Goal: Task Accomplishment & Management: Manage account settings

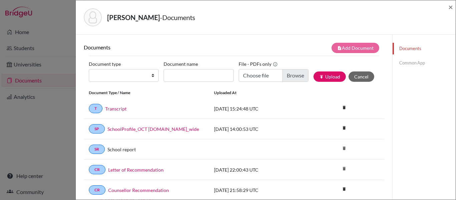
click at [410, 62] on link "Common App" at bounding box center [424, 63] width 63 height 12
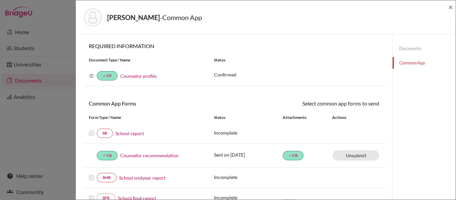
click at [90, 129] on label at bounding box center [91, 129] width 5 height 0
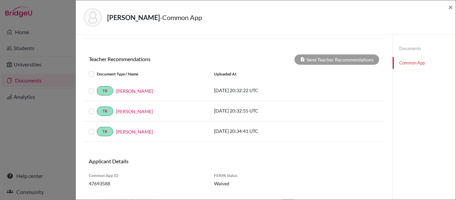
scroll to position [225, 0]
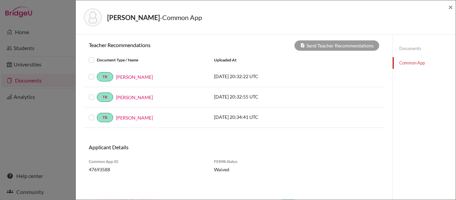
click at [97, 56] on label at bounding box center [97, 56] width 0 height 0
click at [0, 0] on input "checkbox" at bounding box center [0, 0] width 0 height 0
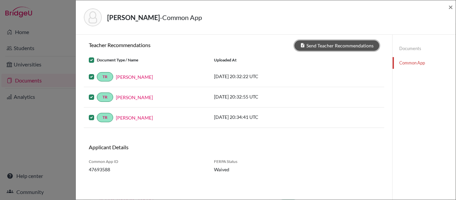
click at [344, 47] on button "Send Teacher Recommendations" at bounding box center [337, 45] width 85 height 10
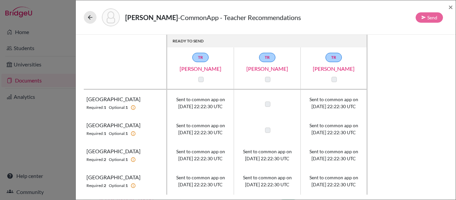
click at [201, 81] on label at bounding box center [200, 79] width 5 height 5
click at [200, 79] on label at bounding box center [200, 79] width 5 height 5
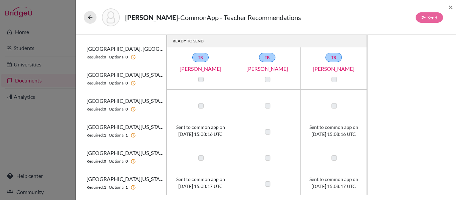
scroll to position [416, 0]
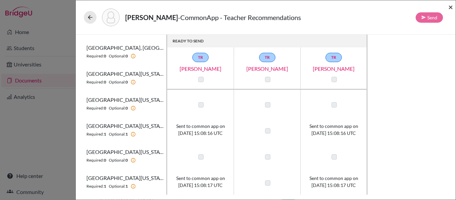
click at [451, 7] on span "×" at bounding box center [451, 7] width 5 height 10
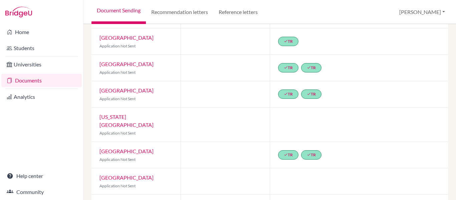
scroll to position [46, 0]
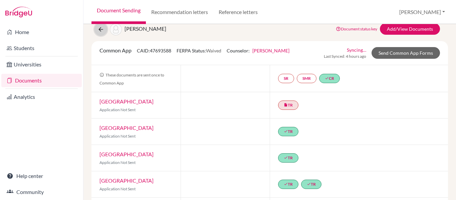
click at [103, 31] on icon at bounding box center [101, 29] width 7 height 7
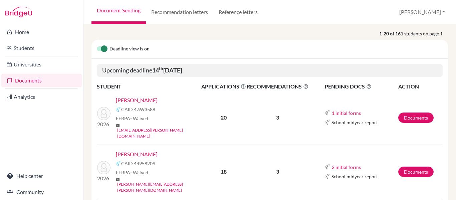
scroll to position [100, 0]
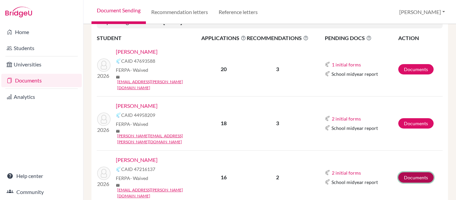
click at [419, 172] on link "Documents" at bounding box center [415, 177] width 35 height 10
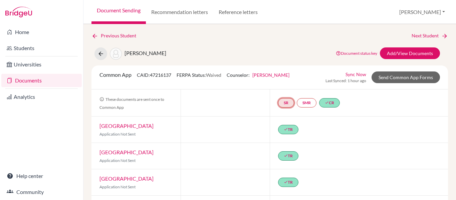
click at [288, 105] on link "SR" at bounding box center [286, 102] width 16 height 9
click at [311, 103] on link "SMR" at bounding box center [307, 102] width 20 height 9
click at [340, 140] on div "done TR" at bounding box center [359, 130] width 178 height 26
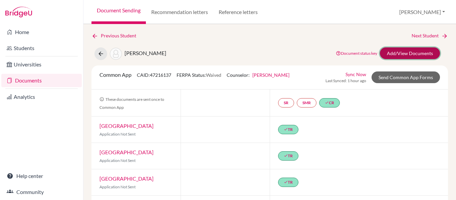
click at [398, 55] on link "Add/View Documents" at bounding box center [410, 53] width 60 height 12
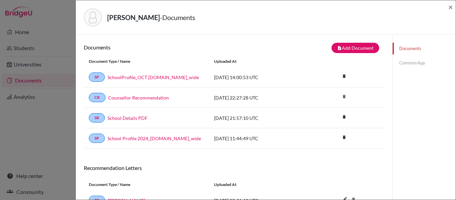
click at [409, 61] on link "Common App" at bounding box center [424, 63] width 63 height 12
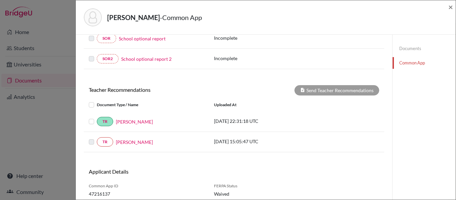
scroll to position [225, 0]
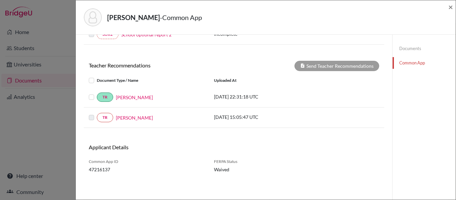
click at [97, 114] on label at bounding box center [97, 114] width 0 height 0
click at [97, 76] on label at bounding box center [97, 76] width 0 height 0
click at [0, 0] on input "checkbox" at bounding box center [0, 0] width 0 height 0
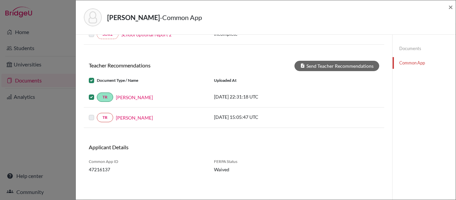
click at [97, 114] on label at bounding box center [97, 114] width 0 height 0
click at [97, 76] on label at bounding box center [97, 76] width 0 height 0
click at [0, 0] on input "checkbox" at bounding box center [0, 0] width 0 height 0
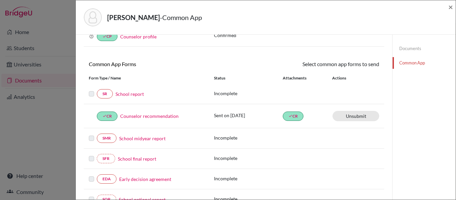
scroll to position [0, 0]
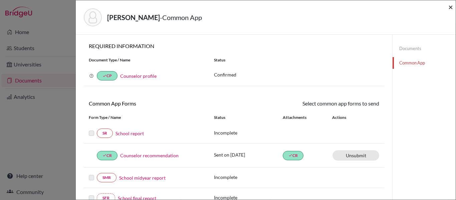
click at [451, 8] on span "×" at bounding box center [451, 7] width 5 height 10
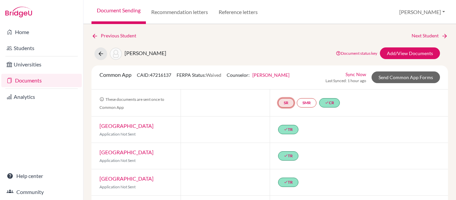
click at [284, 106] on link "SR" at bounding box center [286, 102] width 16 height 9
click at [287, 82] on link "School report" at bounding box center [286, 83] width 28 height 6
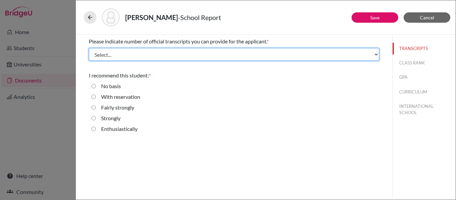
click at [243, 53] on select "Select... 1 2 3 4" at bounding box center [234, 54] width 291 height 13
select select "1"
click at [89, 48] on select "Select... 1 2 3 4" at bounding box center [234, 54] width 291 height 13
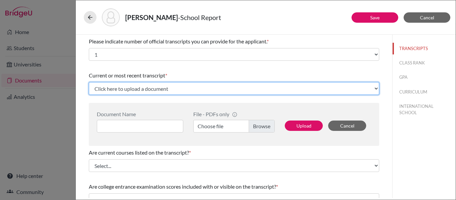
click at [213, 89] on select "Click here to upload a document Upload New File" at bounding box center [234, 88] width 291 height 13
click at [89, 82] on select "Click here to upload a document Upload New File" at bounding box center [234, 88] width 291 height 13
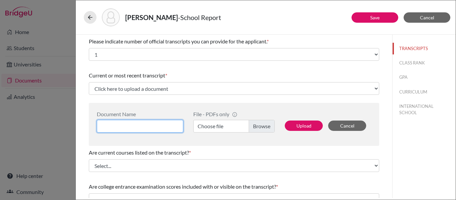
click at [151, 127] on input at bounding box center [140, 126] width 87 height 13
type input "S"
type input "School Transcript"
click at [252, 127] on label "Choose file" at bounding box center [233, 126] width 81 height 13
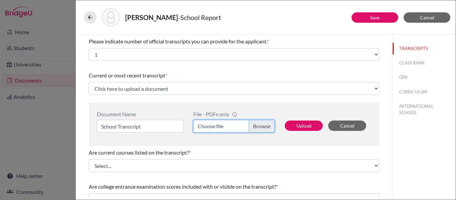
click at [252, 127] on input "Choose file" at bounding box center [233, 126] width 81 height 13
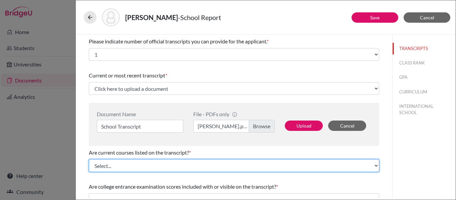
click at [170, 165] on select "Select... Yes No" at bounding box center [234, 165] width 291 height 13
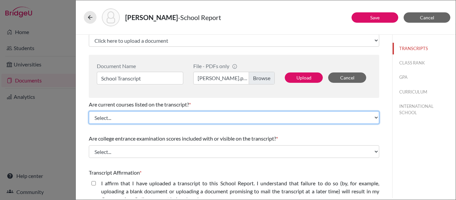
scroll to position [67, 0]
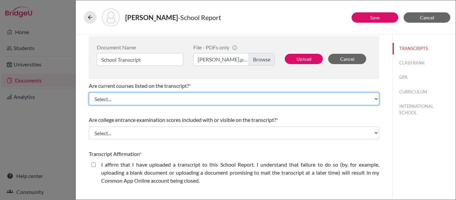
click at [137, 99] on select "Select... Yes No" at bounding box center [234, 99] width 291 height 13
select select "0"
click at [89, 93] on select "Select... Yes No" at bounding box center [234, 99] width 291 height 13
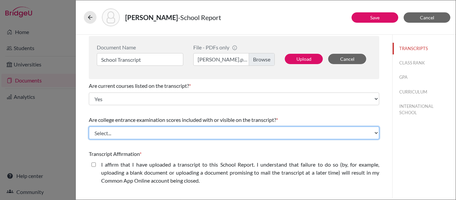
click at [184, 134] on select "Select... Yes No" at bounding box center [234, 133] width 291 height 13
select select "1"
click at [89, 127] on select "Select... Yes No" at bounding box center [234, 133] width 291 height 13
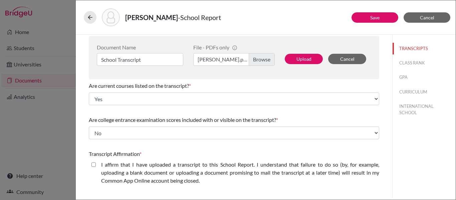
click at [94, 164] on closed\ "I affirm that I have uploaded a transcript to this School Report. I understand …" at bounding box center [94, 165] width 4 height 8
checkbox closed\ "true"
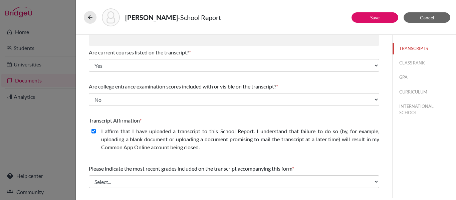
scroll to position [167, 0]
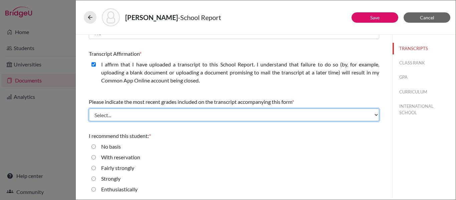
click at [199, 114] on select "Select... Final junior year grades 1st Quarter senior year grades 2nd Quarter/1…" at bounding box center [234, 115] width 291 height 13
select select "1"
click at [89, 109] on select "Select... Final junior year grades 1st Quarter senior year grades 2nd Quarter/1…" at bounding box center [234, 115] width 291 height 13
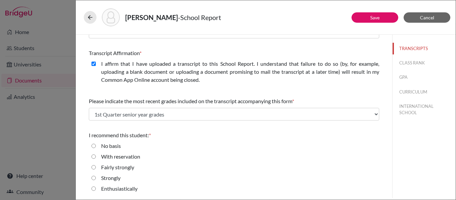
click at [109, 189] on label "Enthusiastically" at bounding box center [119, 189] width 36 height 8
click at [96, 189] on input "Enthusiastically" at bounding box center [94, 189] width 4 height 8
radio input "true"
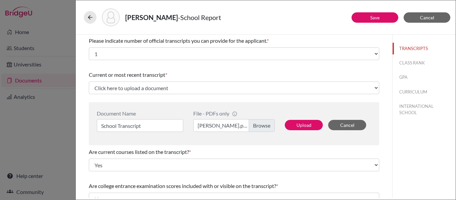
scroll to position [0, 0]
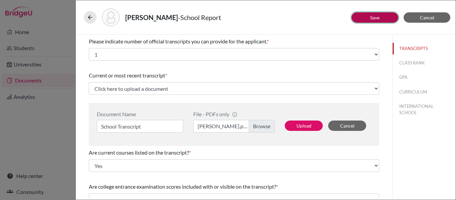
click at [357, 17] on button "Save" at bounding box center [375, 17] width 47 height 10
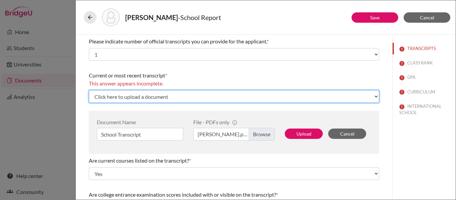
click at [160, 99] on select "Click here to upload a document Upload New File" at bounding box center [234, 96] width 291 height 13
click at [89, 90] on select "Click here to upload a document Upload New File" at bounding box center [234, 96] width 291 height 13
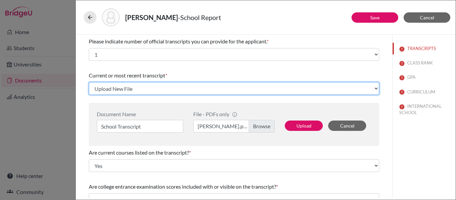
click at [142, 85] on select "Click here to upload a document Upload New File" at bounding box center [234, 88] width 291 height 13
click at [89, 82] on select "Click here to upload a document Upload New File" at bounding box center [234, 88] width 291 height 13
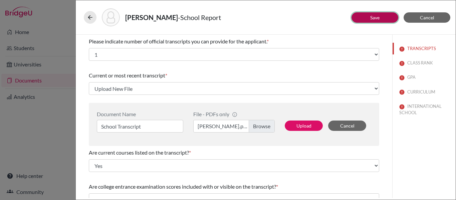
click at [364, 17] on button "Save" at bounding box center [375, 17] width 47 height 10
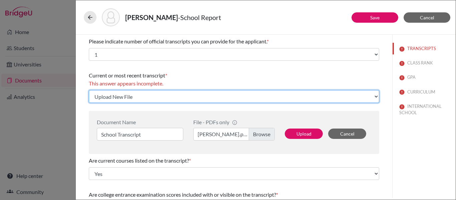
click at [157, 99] on select "Click here to upload a document Upload New File" at bounding box center [234, 96] width 291 height 13
click at [89, 90] on select "Click here to upload a document Upload New File" at bounding box center [234, 96] width 291 height 13
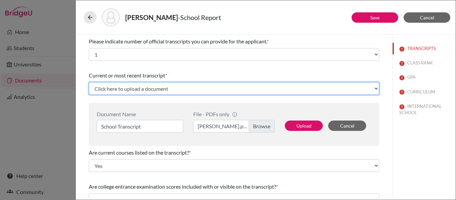
click at [154, 88] on select "Click here to upload a document Upload New File" at bounding box center [234, 88] width 291 height 13
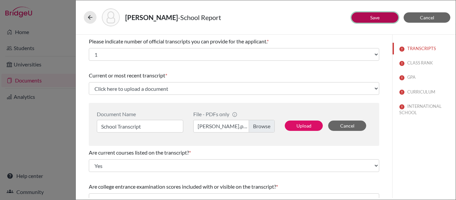
click at [366, 17] on button "Save" at bounding box center [375, 17] width 47 height 10
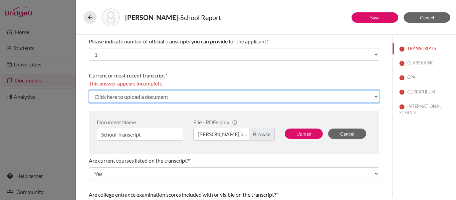
click at [170, 95] on select "Click here to upload a document Upload New File" at bounding box center [234, 96] width 291 height 13
select select "Upload New File"
click at [89, 90] on select "Click here to upload a document Upload New File" at bounding box center [234, 96] width 291 height 13
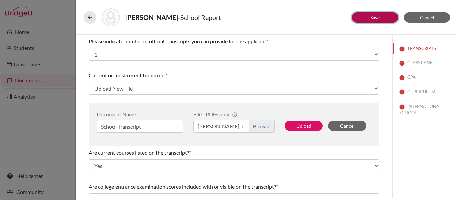
click at [362, 16] on button "Save" at bounding box center [375, 17] width 47 height 10
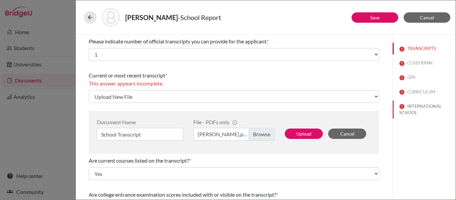
click at [406, 106] on button "INTERNATIONAL SCHOOL" at bounding box center [424, 110] width 63 height 18
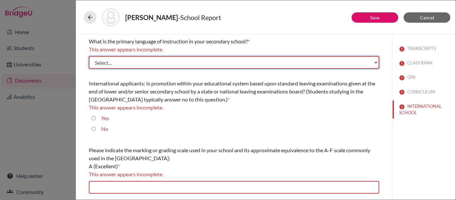
click at [120, 59] on select "Select... Albanian Arabic Armenian Assamese Azerbaijani Belarusian Bengali Bulg…" at bounding box center [234, 62] width 291 height 13
select select "14"
click at [89, 56] on select "Select... Albanian Arabic Armenian Assamese Azerbaijani Belarusian Bengali Bulg…" at bounding box center [234, 62] width 291 height 13
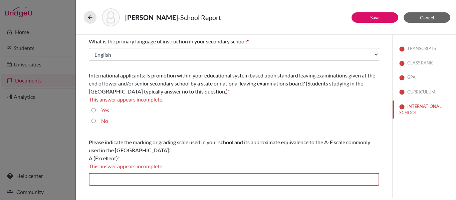
click at [92, 121] on input "No" at bounding box center [94, 121] width 4 height 8
radio input "true"
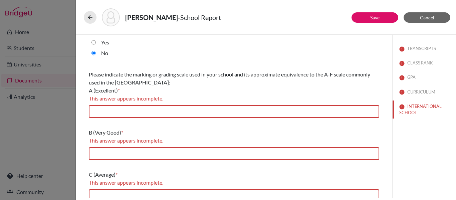
scroll to position [67, 0]
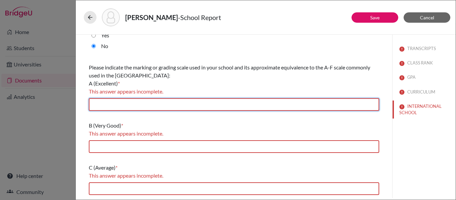
click at [190, 101] on input "text" at bounding box center [234, 104] width 291 height 13
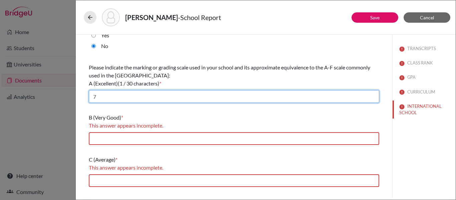
type input "7"
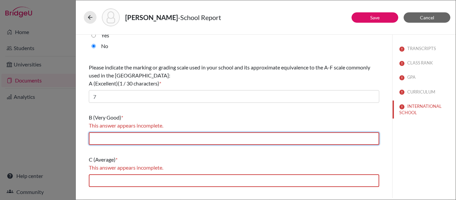
click at [143, 138] on input "text" at bounding box center [234, 138] width 291 height 13
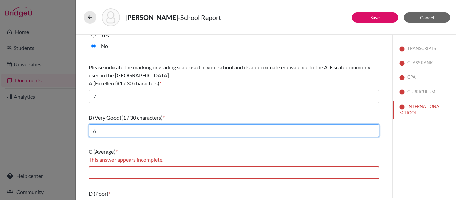
type input "6"
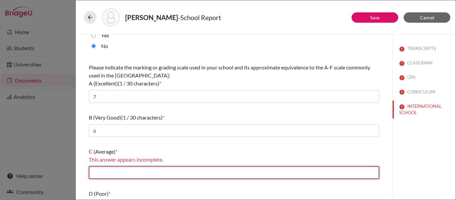
click at [106, 173] on input "text" at bounding box center [234, 172] width 291 height 13
type input "6"
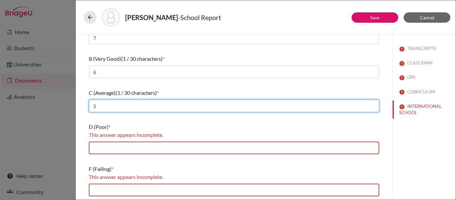
scroll to position [127, 0]
type input "5"
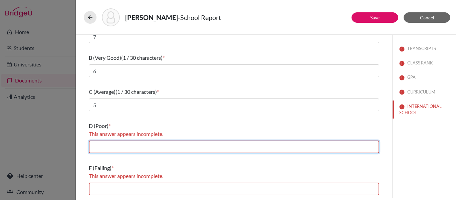
click at [105, 149] on input "text" at bounding box center [234, 147] width 291 height 13
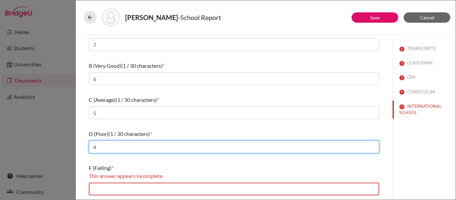
scroll to position [119, 0]
type input "4"
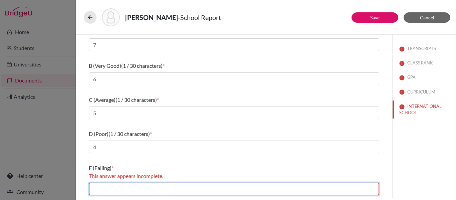
click at [101, 185] on input "text" at bounding box center [234, 189] width 291 height 13
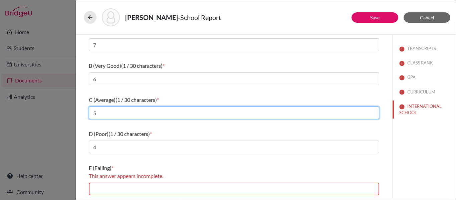
click at [117, 113] on input "5" at bounding box center [234, 113] width 291 height 13
type input "4"
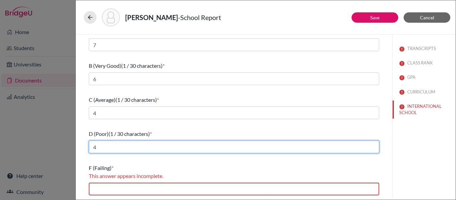
click at [100, 148] on input "4" at bounding box center [234, 147] width 291 height 13
type input "3-2"
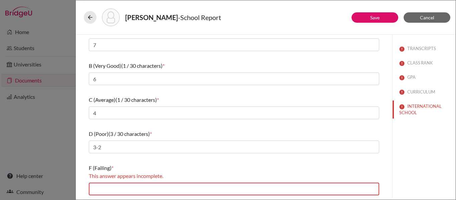
click at [100, 182] on div "F (Failing) * This answer appears incomplete." at bounding box center [234, 179] width 291 height 37
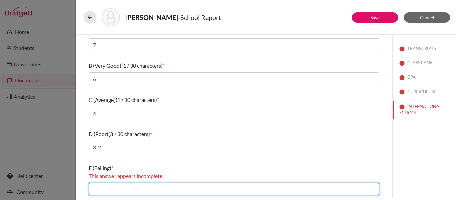
click at [96, 189] on input "text" at bounding box center [234, 189] width 291 height 13
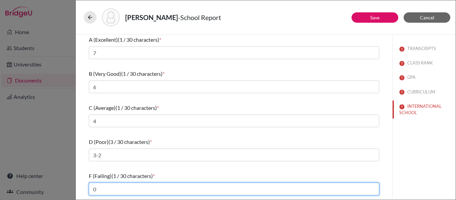
scroll to position [111, 0]
type input "0-1"
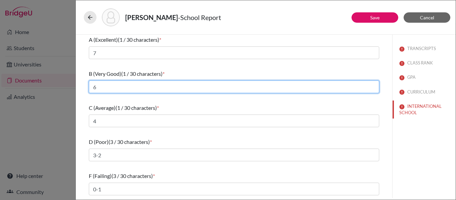
click at [101, 87] on input "6" at bounding box center [234, 86] width 291 height 13
type input "6-5"
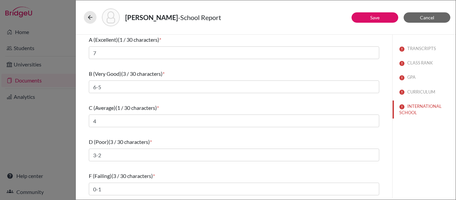
click at [169, 132] on div "What is the primary language of instruction in your secondary school? * Select.…" at bounding box center [234, 61] width 291 height 274
click at [377, 18] on link "Save" at bounding box center [374, 18] width 9 height 6
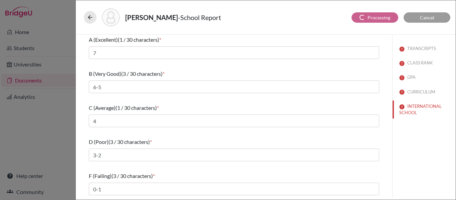
select select "1"
select select "0"
select select "1"
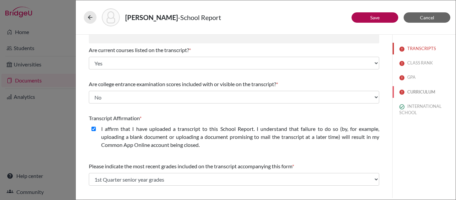
click at [403, 93] on button "CURRICULUM" at bounding box center [424, 92] width 63 height 12
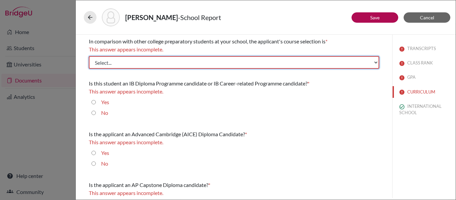
click at [141, 61] on select "Select... Less than demanding Average Demanding Very demanding Most demanding P…" at bounding box center [234, 62] width 291 height 13
select select "3"
click at [89, 56] on select "Select... Less than demanding Average Demanding Very demanding Most demanding P…" at bounding box center [234, 62] width 291 height 13
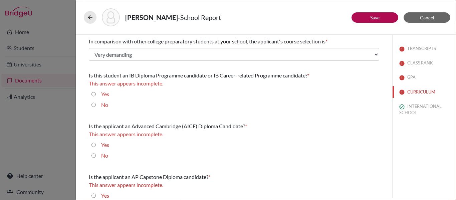
click at [93, 94] on input "Yes" at bounding box center [94, 94] width 4 height 8
radio input "true"
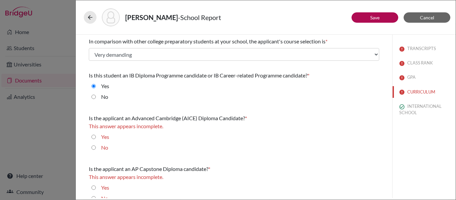
click at [92, 148] on input "No" at bounding box center [94, 148] width 4 height 8
radio input "true"
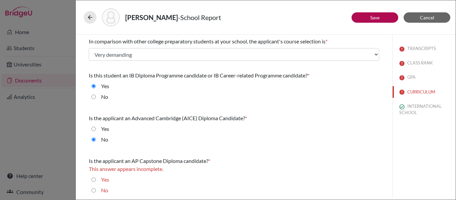
scroll to position [2, 0]
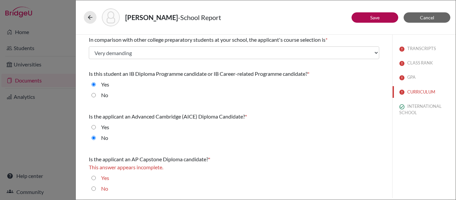
click at [94, 189] on input "No" at bounding box center [94, 189] width 4 height 8
radio input "true"
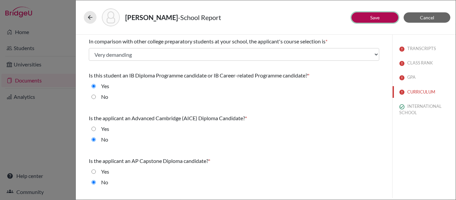
click at [375, 18] on link "Save" at bounding box center [374, 18] width 9 height 6
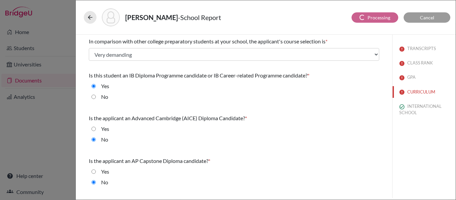
select select "1"
select select "0"
select select "1"
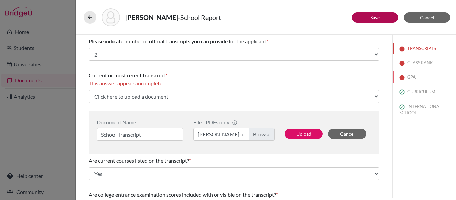
click at [406, 76] on button "GPA" at bounding box center [424, 77] width 63 height 12
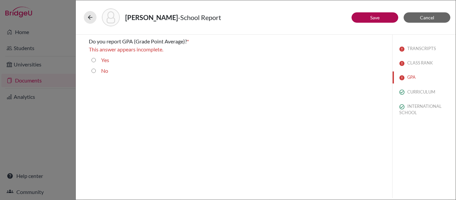
click at [93, 70] on input "No" at bounding box center [94, 71] width 4 height 8
radio input "true"
click at [359, 16] on button "Save" at bounding box center [375, 17] width 47 height 10
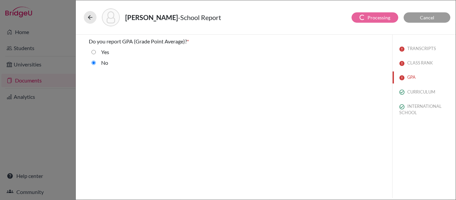
select select "0"
select select "1"
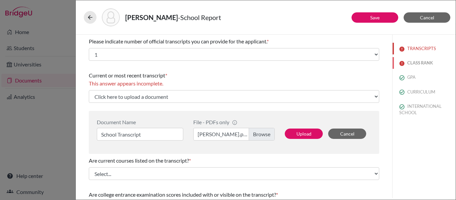
click at [416, 64] on button "CLASS RANK" at bounding box center [424, 63] width 63 height 12
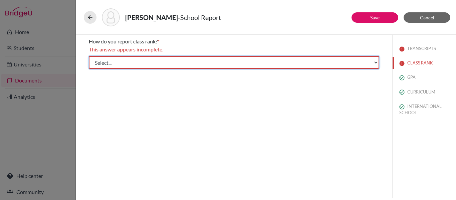
click at [131, 61] on select "Select... Exact Decile Quintile Quartile None" at bounding box center [234, 62] width 291 height 13
click at [89, 56] on select "Select... Exact Decile Quintile Quartile None" at bounding box center [234, 62] width 291 height 13
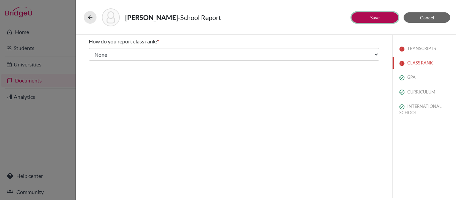
click at [368, 20] on button "Save" at bounding box center [375, 17] width 47 height 10
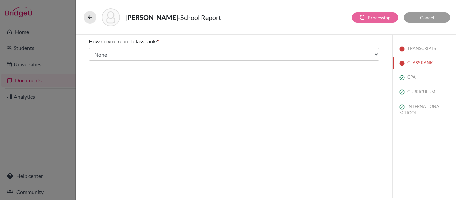
select select "1"
select select "0"
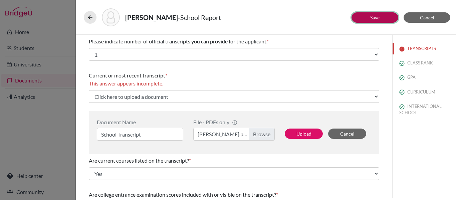
click at [366, 16] on button "Save" at bounding box center [375, 17] width 47 height 10
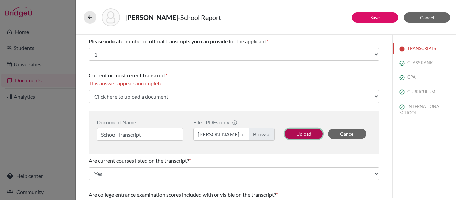
click at [305, 134] on button "Upload" at bounding box center [304, 134] width 38 height 10
select select "689499"
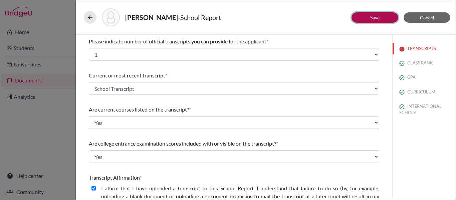
click at [370, 18] on link "Save" at bounding box center [374, 18] width 9 height 6
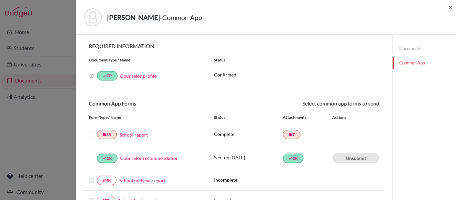
click at [92, 131] on label at bounding box center [91, 131] width 5 height 0
click at [0, 0] on input "checkbox" at bounding box center [0, 0] width 0 height 0
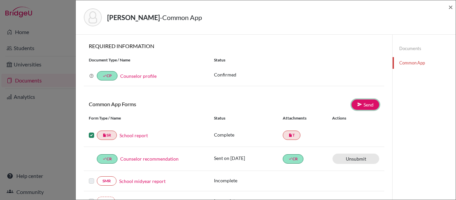
drag, startPoint x: 351, startPoint y: 105, endPoint x: 354, endPoint y: 112, distance: 7.4
click at [352, 105] on link "Send" at bounding box center [366, 105] width 28 height 10
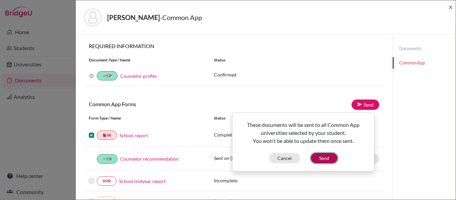
click at [326, 159] on button "Send" at bounding box center [324, 158] width 27 height 10
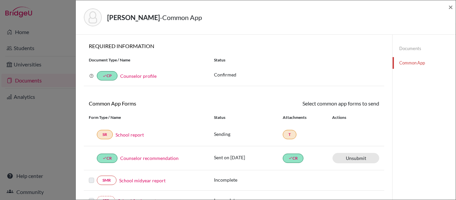
click at [411, 49] on link "Documents" at bounding box center [424, 49] width 63 height 12
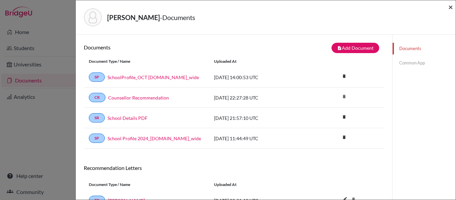
click at [453, 7] on span "×" at bounding box center [451, 7] width 5 height 10
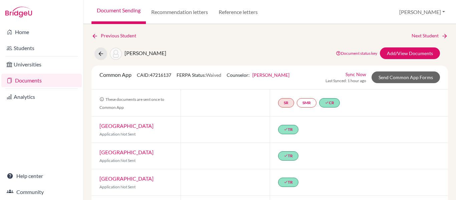
click at [348, 71] on link "Sync Now" at bounding box center [356, 74] width 21 height 7
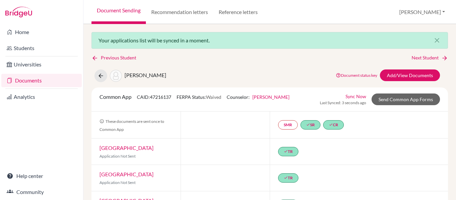
click at [91, 59] on div "Your applications list will be synced in a moment. close Previous Student Next …" at bounding box center [269, 112] width 373 height 176
click at [97, 55] on icon at bounding box center [95, 58] width 7 height 7
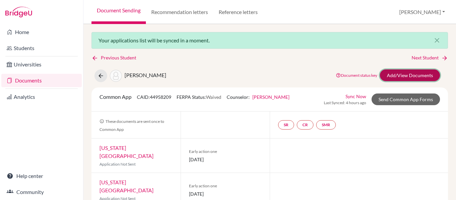
click at [392, 71] on link "Add/View Documents" at bounding box center [410, 75] width 60 height 12
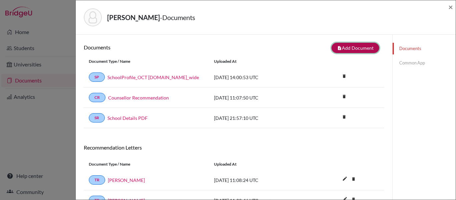
click at [361, 47] on button "note_add Add Document" at bounding box center [356, 48] width 48 height 10
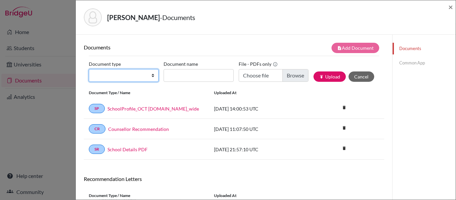
click at [137, 74] on select "Change explanation for Common App reports Counselor recommendation Internationa…" at bounding box center [124, 75] width 70 height 13
click at [89, 69] on select "Change explanation for Common App reports Counselor recommendation Internationa…" at bounding box center [124, 75] width 70 height 13
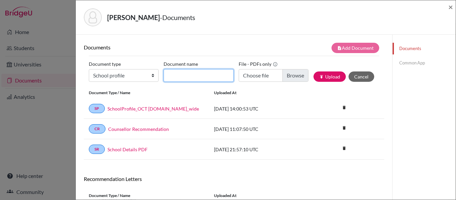
click at [220, 71] on input "Document name" at bounding box center [199, 75] width 70 height 13
click at [161, 39] on div "Documents note_add Add Document Document type Change explanation for Common App…" at bounding box center [234, 161] width 317 height 252
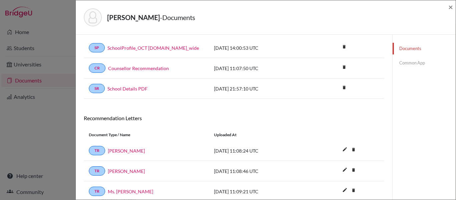
scroll to position [20, 0]
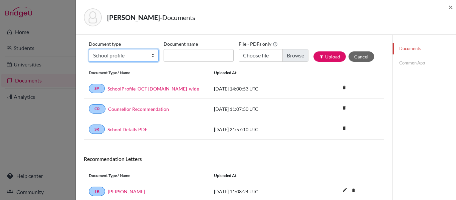
click at [125, 51] on select "Change explanation for Common App reports Counselor recommendation Internationa…" at bounding box center [124, 55] width 70 height 13
select select "44"
click at [89, 49] on select "Change explanation for Common App reports Counselor recommendation Internationa…" at bounding box center [124, 55] width 70 height 13
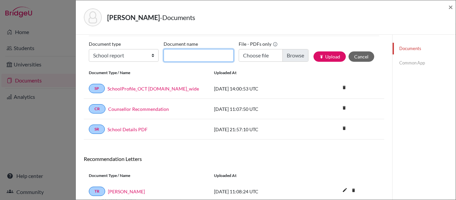
click at [182, 61] on input "Document name" at bounding box center [199, 55] width 70 height 13
type input "Transcript"
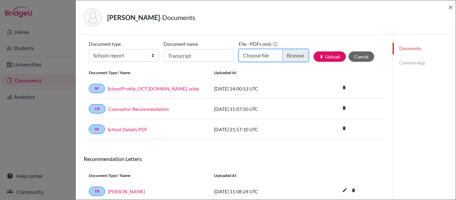
click at [296, 53] on input "Choose file" at bounding box center [274, 55] width 70 height 13
click at [290, 56] on input "Choose file" at bounding box center [274, 55] width 70 height 13
type input "C:\fakepath\DE CASTRO Júlia.pdf"
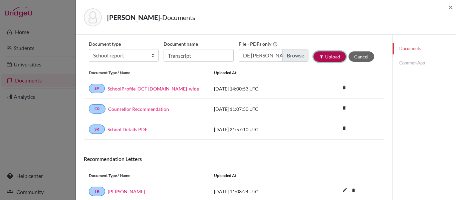
click at [323, 56] on button "publish Upload" at bounding box center [330, 56] width 32 height 10
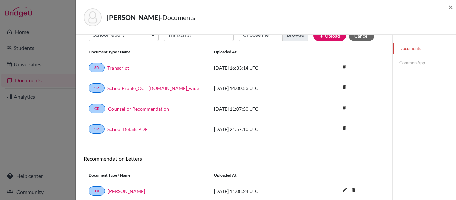
scroll to position [0, 0]
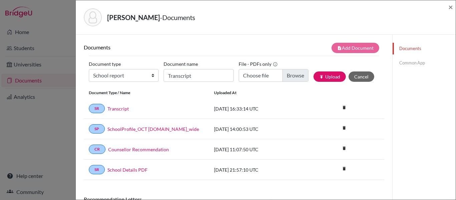
click at [408, 62] on link "Common App" at bounding box center [424, 63] width 63 height 12
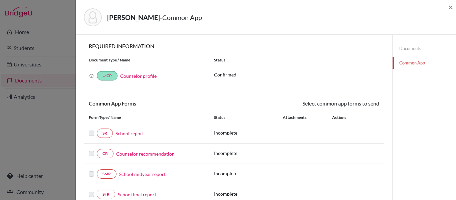
scroll to position [67, 0]
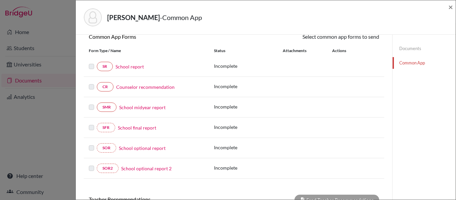
click at [91, 62] on label at bounding box center [91, 62] width 5 height 0
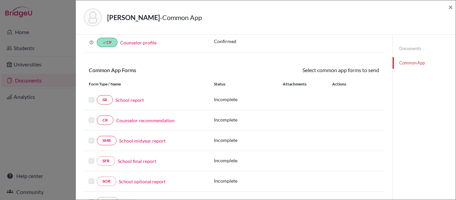
scroll to position [0, 0]
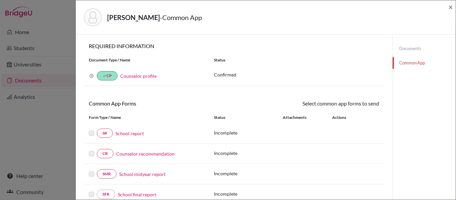
click at [399, 46] on link "Documents" at bounding box center [424, 49] width 63 height 12
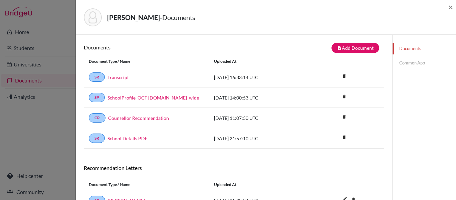
click at [400, 63] on link "Common App" at bounding box center [424, 63] width 63 height 12
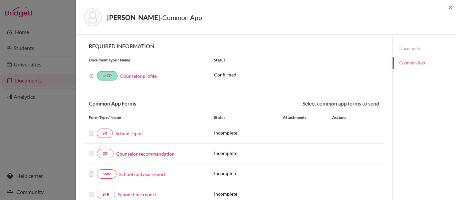
click at [92, 129] on label at bounding box center [91, 129] width 5 height 0
click at [411, 47] on link "Documents" at bounding box center [424, 49] width 63 height 12
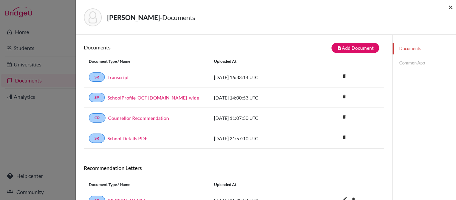
click at [449, 5] on span "×" at bounding box center [451, 7] width 5 height 10
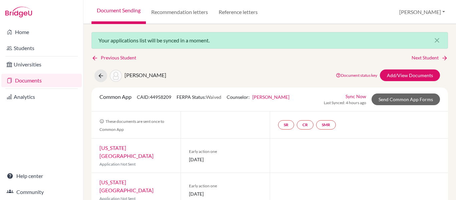
click at [346, 97] on link "Sync Now" at bounding box center [356, 96] width 21 height 7
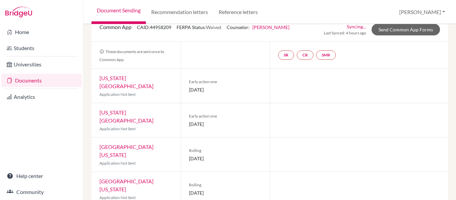
scroll to position [3, 0]
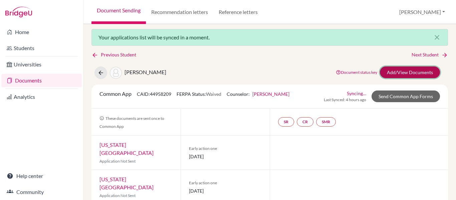
click at [405, 68] on link "Add/View Documents" at bounding box center [410, 72] width 60 height 12
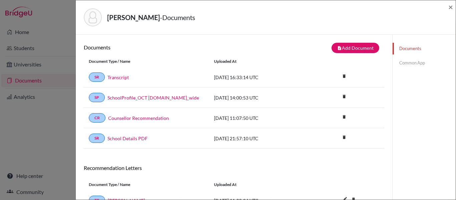
click at [404, 64] on link "Common App" at bounding box center [424, 63] width 63 height 12
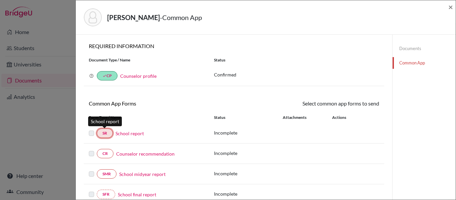
click at [108, 134] on link "SR" at bounding box center [105, 133] width 16 height 9
click at [92, 129] on label at bounding box center [91, 129] width 5 height 0
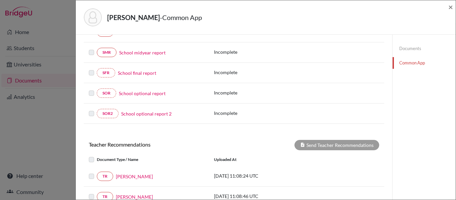
scroll to position [134, 0]
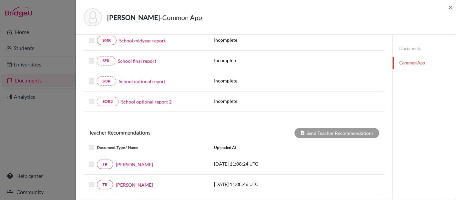
click at [97, 144] on label at bounding box center [97, 144] width 0 height 0
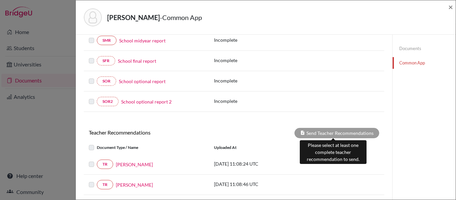
click at [330, 131] on div "Send Teacher Recommendations" at bounding box center [337, 133] width 85 height 10
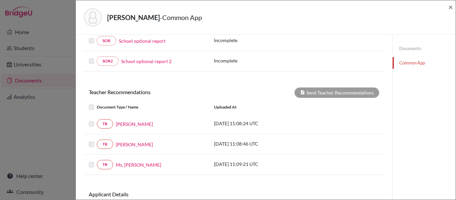
scroll to position [221, 0]
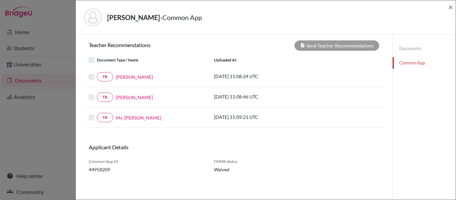
click at [97, 114] on label at bounding box center [97, 114] width 0 height 0
click at [97, 93] on label at bounding box center [97, 93] width 0 height 0
click at [97, 73] on label at bounding box center [97, 73] width 0 height 0
click at [97, 56] on label at bounding box center [97, 56] width 0 height 0
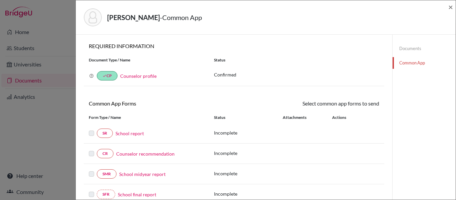
scroll to position [0, 0]
click at [401, 47] on link "Documents" at bounding box center [424, 49] width 63 height 12
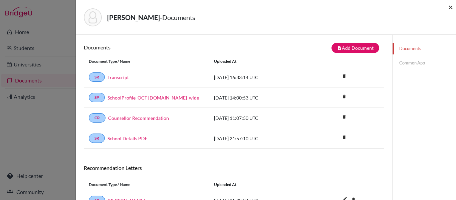
click at [450, 7] on span "×" at bounding box center [451, 7] width 5 height 10
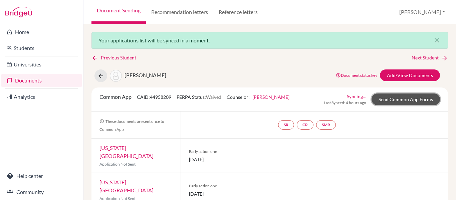
click at [395, 101] on link "Send Common App Forms" at bounding box center [406, 100] width 68 height 12
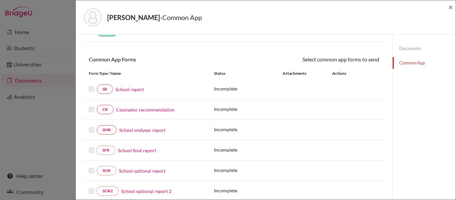
scroll to position [67, 0]
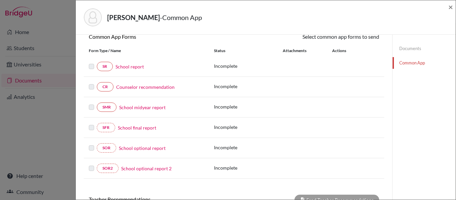
click at [93, 62] on label at bounding box center [91, 62] width 5 height 0
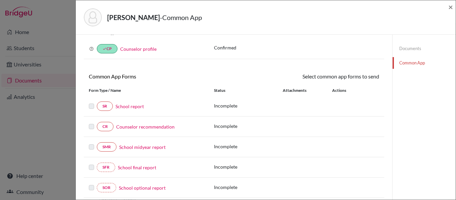
scroll to position [0, 0]
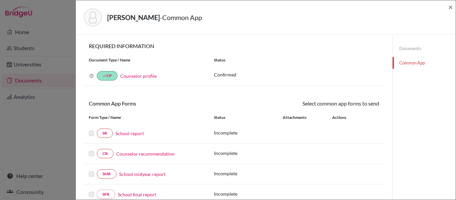
click at [92, 129] on label at bounding box center [91, 129] width 5 height 0
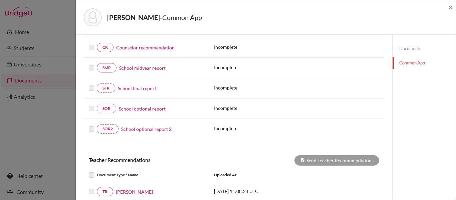
scroll to position [167, 0]
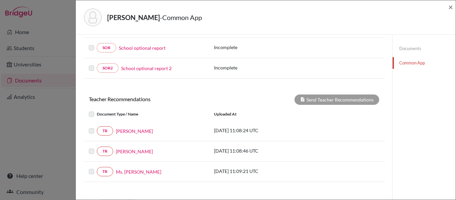
click at [97, 110] on label at bounding box center [97, 110] width 0 height 0
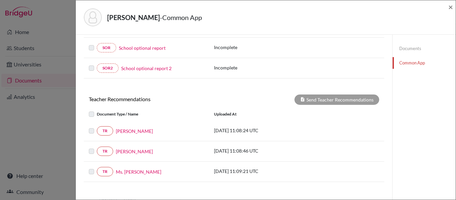
click at [97, 110] on label at bounding box center [97, 110] width 0 height 0
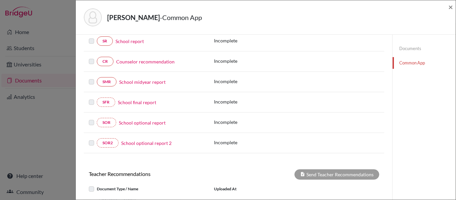
scroll to position [67, 0]
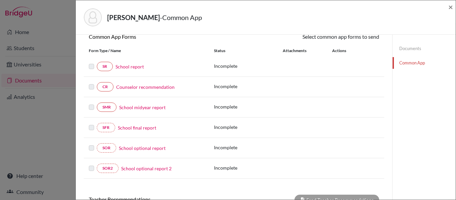
click at [92, 103] on label at bounding box center [91, 103] width 5 height 0
click at [94, 83] on label at bounding box center [91, 83] width 5 height 0
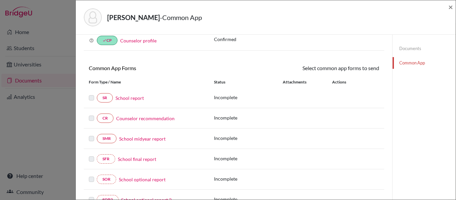
scroll to position [0, 0]
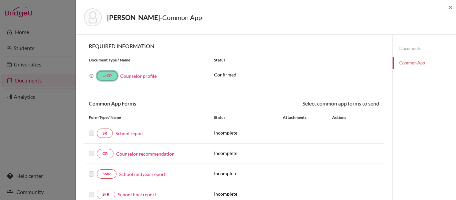
click at [113, 77] on link "done CP" at bounding box center [107, 75] width 21 height 9
click at [404, 46] on link "Documents" at bounding box center [424, 49] width 63 height 12
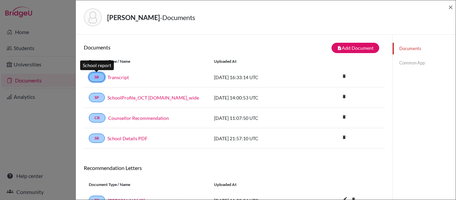
click at [96, 75] on link "SR" at bounding box center [97, 76] width 16 height 9
click at [412, 51] on link "Documents" at bounding box center [424, 49] width 63 height 12
click at [404, 65] on link "Common App" at bounding box center [424, 63] width 63 height 12
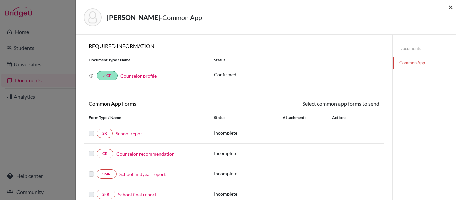
click at [452, 5] on span "×" at bounding box center [451, 7] width 5 height 10
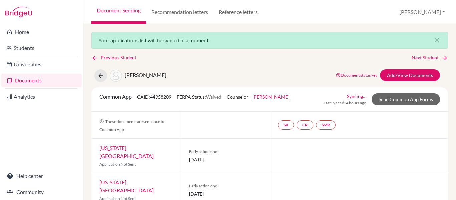
click at [353, 98] on link "Syncing…" at bounding box center [356, 96] width 19 height 7
click at [98, 75] on icon at bounding box center [101, 75] width 7 height 7
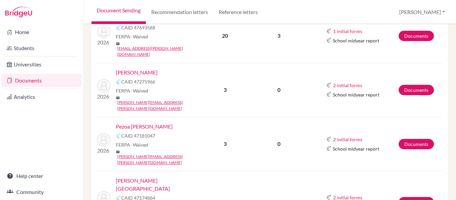
scroll to position [33, 0]
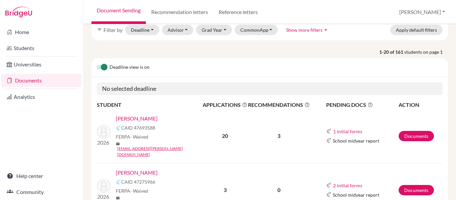
click at [131, 119] on link "[PERSON_NAME]" at bounding box center [137, 119] width 42 height 8
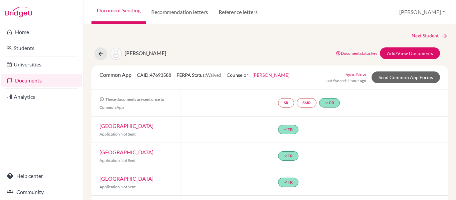
click at [356, 73] on link "Sync Now" at bounding box center [356, 74] width 21 height 7
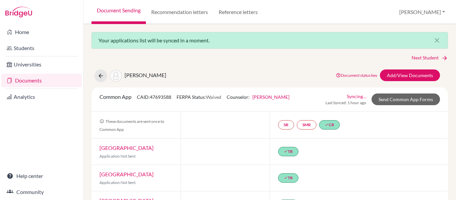
click at [349, 95] on link "Syncing…" at bounding box center [356, 96] width 19 height 7
click at [435, 39] on icon "close" at bounding box center [437, 40] width 8 height 8
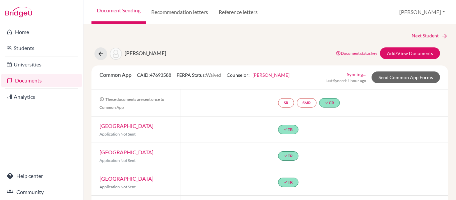
click at [28, 81] on link "Documents" at bounding box center [41, 80] width 80 height 13
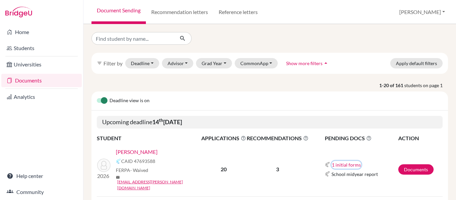
click at [350, 161] on button "1 initial forms" at bounding box center [347, 165] width 30 height 8
click at [355, 161] on button "1 initial forms" at bounding box center [347, 165] width 30 height 8
click at [270, 171] on td "3" at bounding box center [277, 170] width 62 height 54
click at [408, 164] on link "Documents" at bounding box center [415, 169] width 35 height 10
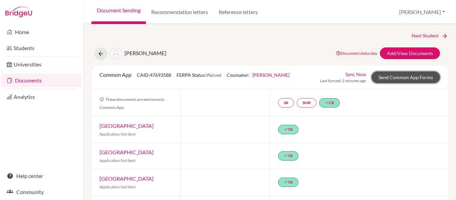
click at [407, 78] on link "Send Common App Forms" at bounding box center [406, 77] width 68 height 12
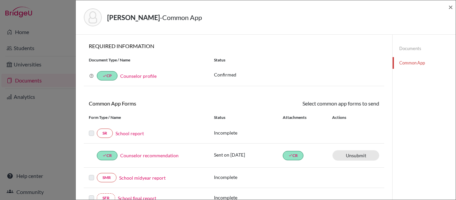
click at [92, 129] on label at bounding box center [91, 129] width 5 height 0
click at [102, 133] on link "SR" at bounding box center [105, 133] width 16 height 9
click at [266, 135] on p "Incomplete" at bounding box center [248, 132] width 69 height 7
click at [403, 49] on link "Documents" at bounding box center [424, 49] width 63 height 12
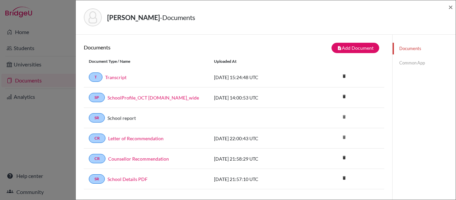
click at [175, 119] on div "School report" at bounding box center [154, 118] width 99 height 7
click at [126, 119] on link "School report" at bounding box center [122, 118] width 28 height 7
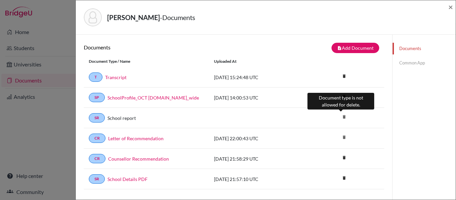
drag, startPoint x: 339, startPoint y: 116, endPoint x: 307, endPoint y: 115, distance: 32.1
click at [303, 118] on div "SR School report delete" at bounding box center [234, 118] width 301 height 20
click at [340, 117] on icon "delete" at bounding box center [344, 117] width 10 height 10
click at [341, 116] on icon "delete" at bounding box center [344, 117] width 10 height 10
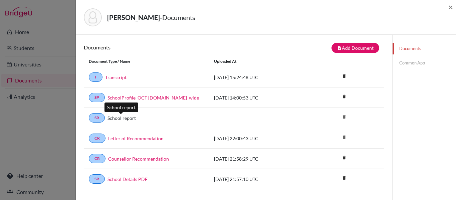
click at [108, 120] on link "School report" at bounding box center [122, 118] width 28 height 7
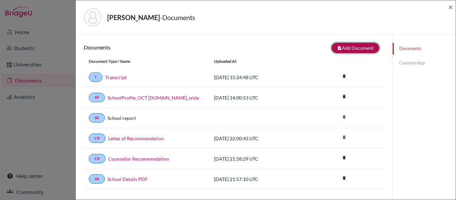
click at [343, 49] on button "note_add Add Document" at bounding box center [356, 48] width 48 height 10
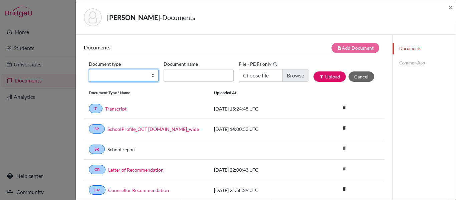
click at [152, 75] on select "Change explanation for Common App reports Counselor recommendation Internationa…" at bounding box center [124, 75] width 70 height 13
select select "44"
click at [89, 69] on select "Change explanation for Common App reports Counselor recommendation Internationa…" at bounding box center [124, 75] width 70 height 13
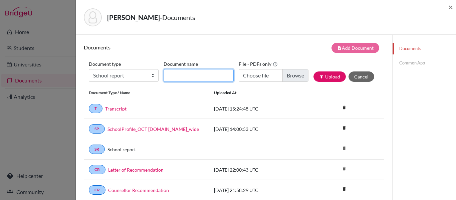
click at [204, 74] on input "Document name" at bounding box center [199, 75] width 70 height 13
type input "Transcript"
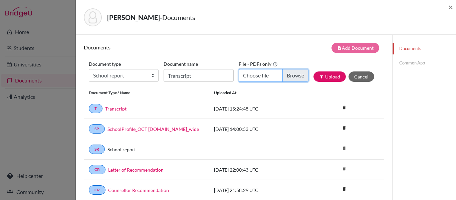
click at [283, 76] on input "Choose file" at bounding box center [274, 75] width 70 height 13
type input "C:\fakepath\DE CASTRO Guilherme.pdf"
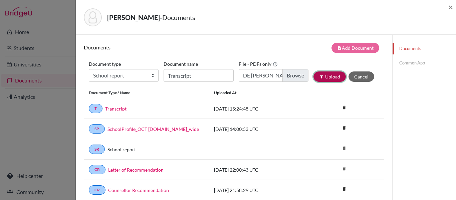
click at [329, 78] on button "publish Upload" at bounding box center [330, 76] width 32 height 10
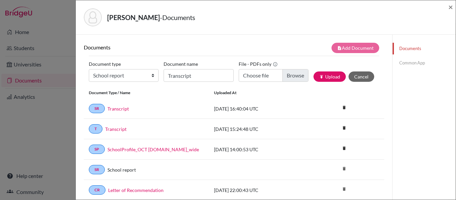
click at [392, 138] on div "Documents Common App" at bounding box center [423, 201] width 63 height 333
click at [410, 64] on link "Common App" at bounding box center [424, 63] width 63 height 12
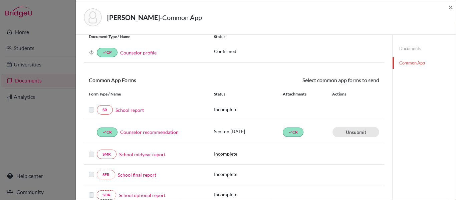
scroll to position [33, 0]
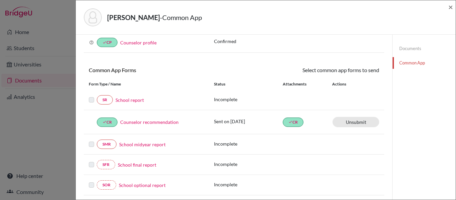
click at [92, 96] on label at bounding box center [91, 96] width 5 height 0
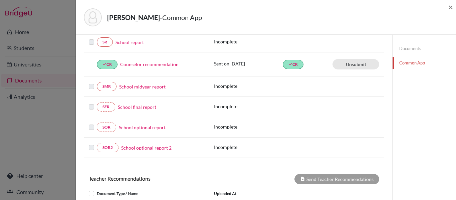
scroll to position [0, 0]
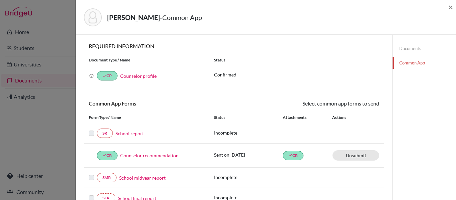
click at [92, 129] on label at bounding box center [91, 129] width 5 height 0
click at [217, 132] on p "Incomplete" at bounding box center [248, 132] width 69 height 7
click at [126, 134] on link "School report" at bounding box center [130, 133] width 28 height 7
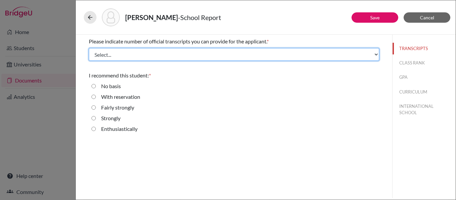
click at [156, 54] on select "Select... 1 2 3 4" at bounding box center [234, 54] width 291 height 13
select select "1"
click at [89, 48] on select "Select... 1 2 3 4" at bounding box center [234, 54] width 291 height 13
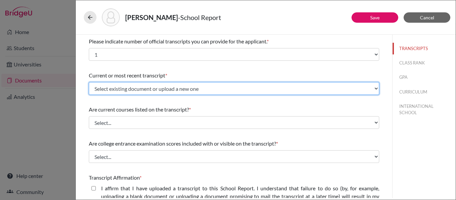
click at [150, 90] on select "Select existing document or upload a new one Transcript Upload New File" at bounding box center [234, 88] width 291 height 13
select select "689449"
click at [89, 82] on select "Select existing document or upload a new one Transcript Upload New File" at bounding box center [234, 88] width 291 height 13
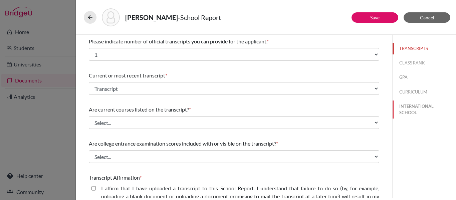
click at [403, 108] on button "INTERNATIONAL SCHOOL" at bounding box center [424, 110] width 63 height 18
select select "Select..."
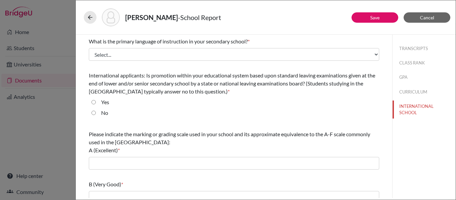
click at [102, 114] on label "No" at bounding box center [104, 113] width 7 height 8
click at [96, 114] on input "No" at bounding box center [94, 113] width 4 height 8
radio input "true"
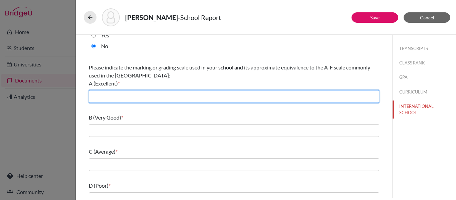
click at [188, 99] on input "text" at bounding box center [234, 96] width 291 height 13
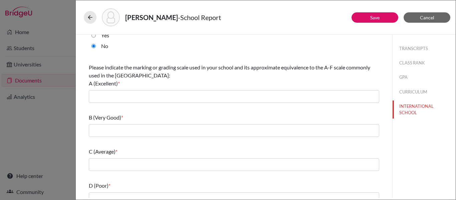
click at [162, 90] on div "Please indicate the marking or grading scale used in your school and its approx…" at bounding box center [234, 83] width 291 height 45
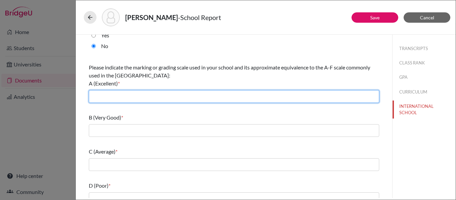
click at [154, 98] on input "text" at bounding box center [234, 96] width 291 height 13
click at [102, 97] on input "text" at bounding box center [234, 96] width 291 height 13
type input "7"
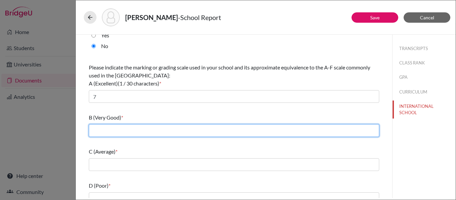
click at [94, 126] on input "text" at bounding box center [234, 130] width 291 height 13
type input "6-5"
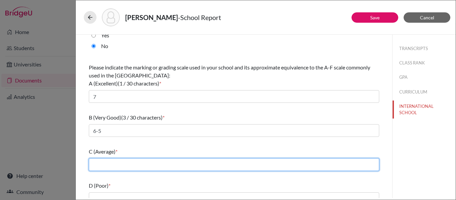
click at [92, 166] on input "text" at bounding box center [234, 164] width 291 height 13
type input "4"
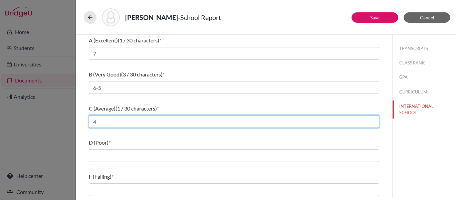
scroll to position [111, 0]
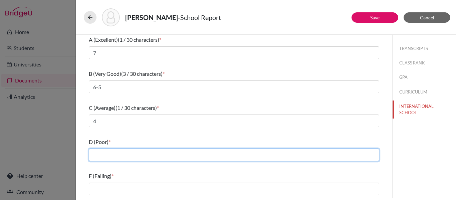
click at [97, 155] on input "text" at bounding box center [234, 155] width 291 height 13
type input "3-2"
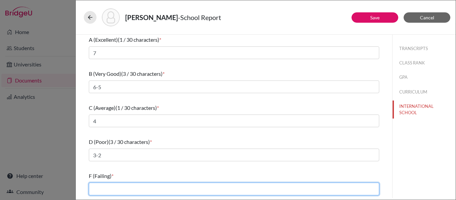
click at [103, 188] on input "text" at bounding box center [234, 189] width 291 height 13
type input "0-1"
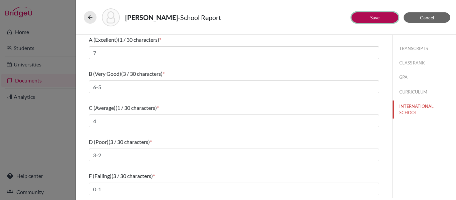
click at [376, 15] on link "Save" at bounding box center [374, 18] width 9 height 6
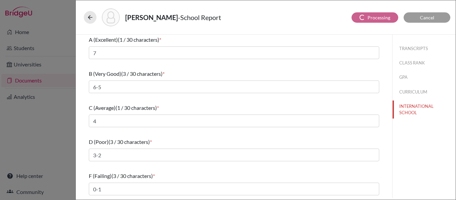
select select "1"
select select "689449"
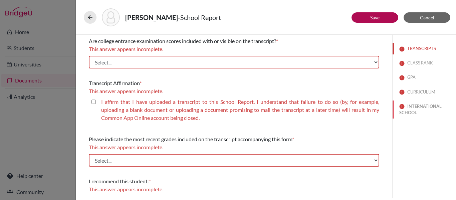
click at [406, 112] on button "INTERNATIONAL SCHOOL" at bounding box center [424, 110] width 63 height 18
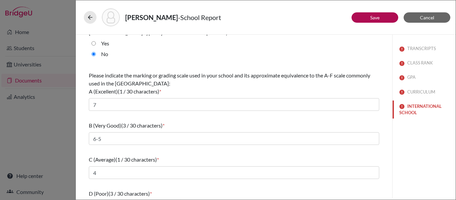
scroll to position [0, 0]
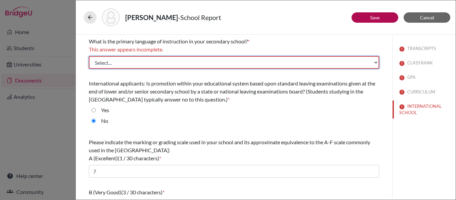
click at [138, 64] on select "Select... Albanian Arabic Armenian Assamese Azerbaijani Belarusian Bengali Bulg…" at bounding box center [234, 62] width 291 height 13
select select "14"
click at [89, 56] on select "Select... Albanian Arabic Armenian Assamese Azerbaijani Belarusian Bengali Bulg…" at bounding box center [234, 62] width 291 height 13
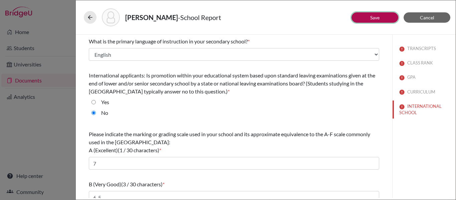
click at [360, 16] on button "Save" at bounding box center [375, 17] width 47 height 10
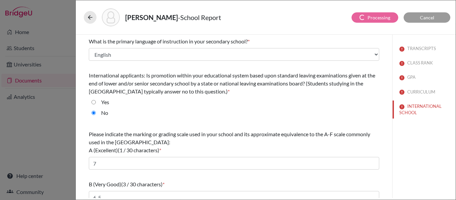
select select "689449"
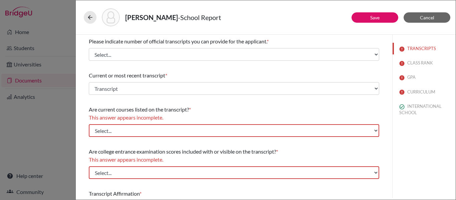
select select "1"
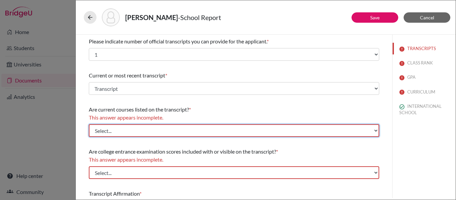
click at [168, 129] on select "Select... Yes No" at bounding box center [234, 130] width 291 height 13
select select "0"
click at [89, 124] on select "Select... Yes No" at bounding box center [234, 130] width 291 height 13
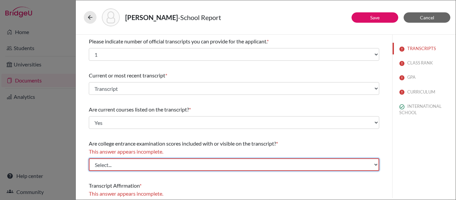
click at [148, 165] on select "Select... Yes No" at bounding box center [234, 164] width 291 height 13
select select "1"
click at [89, 158] on select "Select... Yes No" at bounding box center [234, 164] width 291 height 13
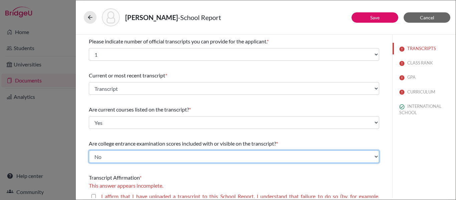
scroll to position [67, 0]
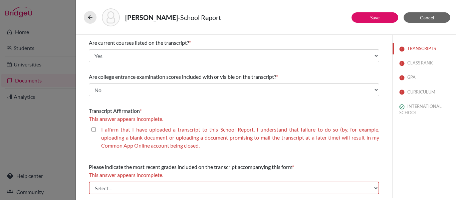
click at [92, 130] on closed\ "I affirm that I have uploaded a transcript to this School Report. I understand …" at bounding box center [94, 130] width 4 height 8
checkbox closed\ "true"
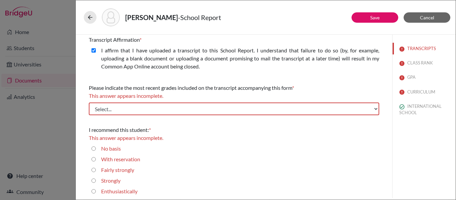
scroll to position [141, 0]
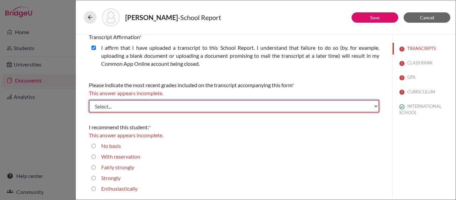
click at [228, 107] on select "Select... Final junior year grades 1st Quarter senior year grades 2nd Quarter/1…" at bounding box center [234, 106] width 291 height 13
select select "4"
click at [89, 100] on select "Select... Final junior year grades 1st Quarter senior year grades 2nd Quarter/1…" at bounding box center [234, 106] width 291 height 13
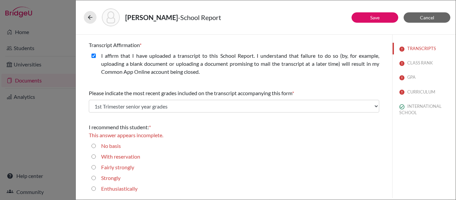
click at [94, 189] on input "Enthusiastically" at bounding box center [94, 189] width 4 height 8
radio input "true"
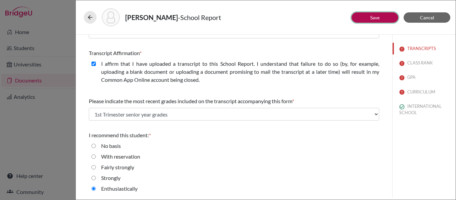
click at [385, 17] on button "Save" at bounding box center [375, 17] width 47 height 10
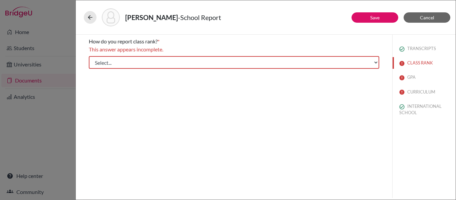
scroll to position [0, 0]
click at [424, 90] on button "CURRICULUM" at bounding box center [424, 92] width 63 height 12
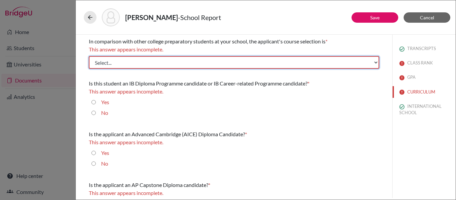
click at [165, 57] on select "Select... Less than demanding Average Demanding Very demanding Most demanding P…" at bounding box center [234, 62] width 291 height 13
select select "3"
click at [89, 56] on select "Select... Less than demanding Average Demanding Very demanding Most demanding P…" at bounding box center [234, 62] width 291 height 13
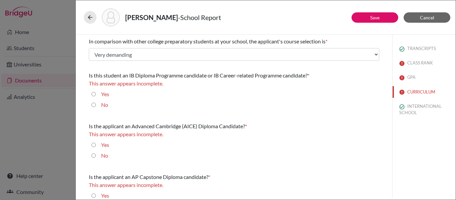
click at [94, 93] on input "Yes" at bounding box center [94, 94] width 4 height 8
radio input "true"
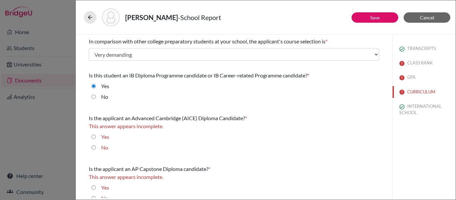
click at [93, 147] on input "No" at bounding box center [94, 148] width 4 height 8
radio input "true"
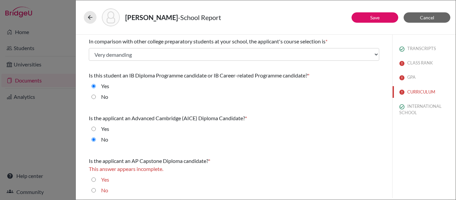
scroll to position [2, 0]
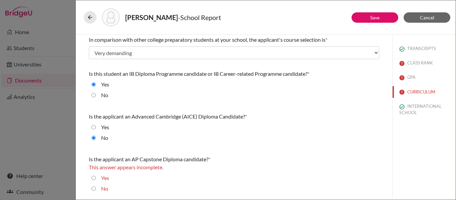
drag, startPoint x: 95, startPoint y: 189, endPoint x: 115, endPoint y: 174, distance: 24.5
click at [97, 187] on div "No" at bounding box center [234, 190] width 291 height 11
click at [94, 188] on input "No" at bounding box center [94, 189] width 4 height 8
radio input "true"
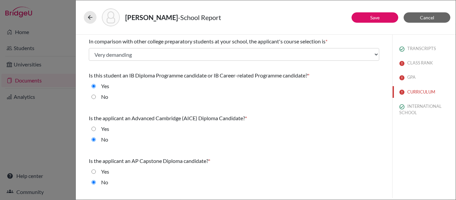
scroll to position [0, 0]
click at [368, 13] on button "Save" at bounding box center [375, 17] width 47 height 10
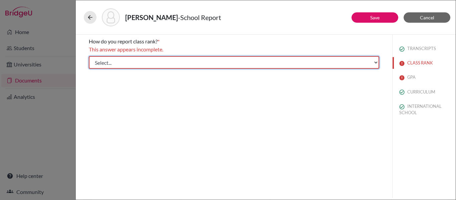
click at [304, 64] on select "Select... Exact Decile Quintile Quartile None" at bounding box center [234, 62] width 291 height 13
select select "5"
click at [89, 56] on select "Select... Exact Decile Quintile Quartile None" at bounding box center [234, 62] width 291 height 13
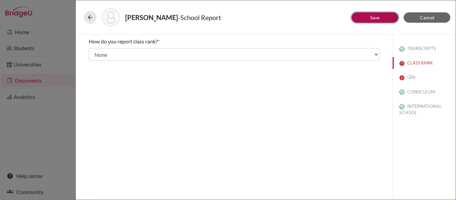
click at [378, 15] on link "Save" at bounding box center [374, 18] width 9 height 6
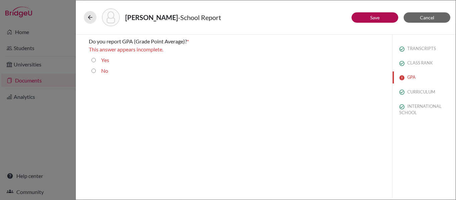
click at [93, 71] on input "No" at bounding box center [94, 71] width 4 height 8
radio input "true"
click at [361, 13] on button "Save" at bounding box center [375, 17] width 47 height 10
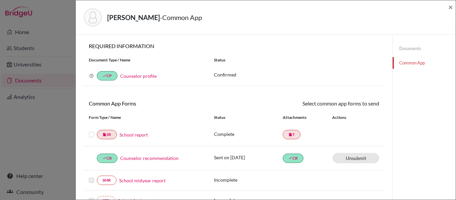
click at [91, 131] on label at bounding box center [91, 131] width 5 height 0
click at [0, 0] on input "checkbox" at bounding box center [0, 0] width 0 height 0
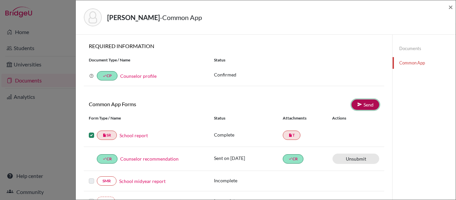
click at [367, 102] on link "Send" at bounding box center [366, 105] width 28 height 10
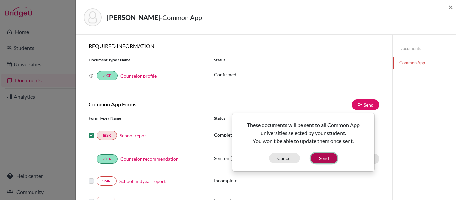
click at [323, 160] on button "Send" at bounding box center [324, 158] width 27 height 10
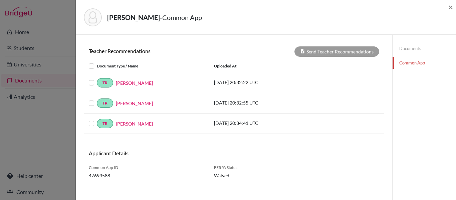
scroll to position [227, 0]
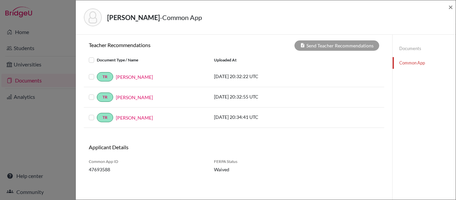
click at [88, 63] on div "Document Type / Name" at bounding box center [146, 60] width 125 height 8
click at [97, 56] on label at bounding box center [97, 56] width 0 height 0
click at [0, 0] on input "checkbox" at bounding box center [0, 0] width 0 height 0
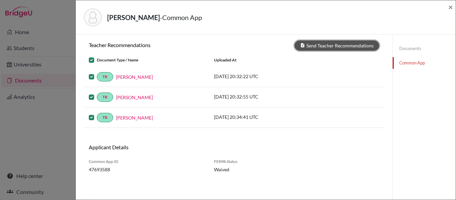
click at [328, 45] on button "Send Teacher Recommendations" at bounding box center [337, 45] width 85 height 10
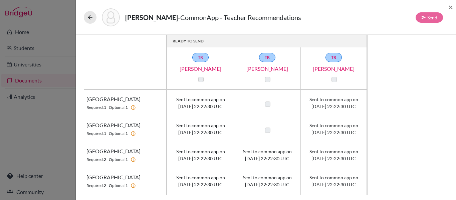
click at [200, 79] on label at bounding box center [200, 79] width 5 height 5
click at [200, 78] on label at bounding box center [200, 79] width 5 height 5
click at [333, 77] on label at bounding box center [334, 79] width 5 height 5
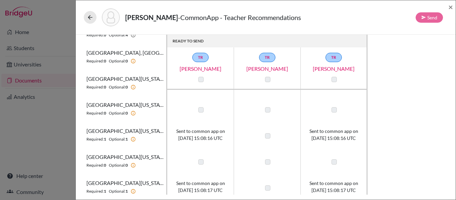
scroll to position [416, 0]
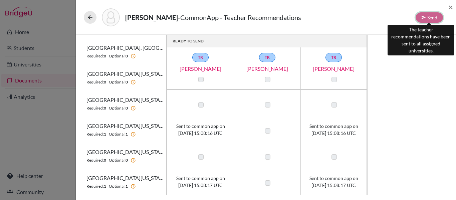
click at [424, 16] on div "Send" at bounding box center [429, 17] width 27 height 10
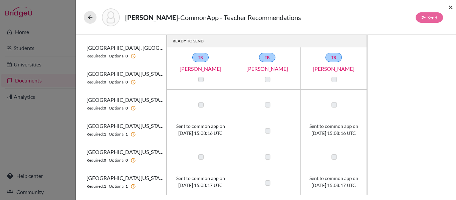
click at [452, 6] on span "×" at bounding box center [451, 7] width 5 height 10
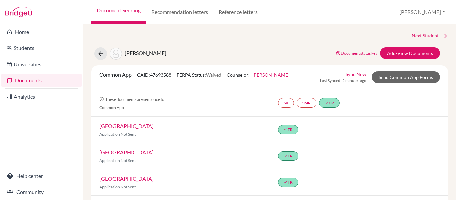
click at [352, 74] on link "Sync Now" at bounding box center [356, 74] width 21 height 7
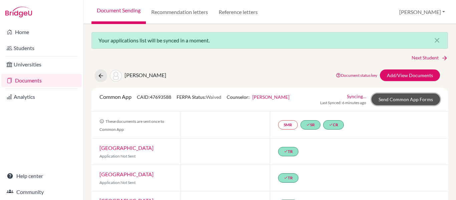
click at [389, 100] on link "Send Common App Forms" at bounding box center [406, 100] width 68 height 12
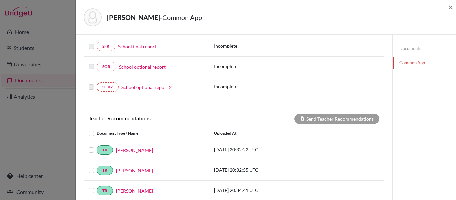
scroll to position [240, 0]
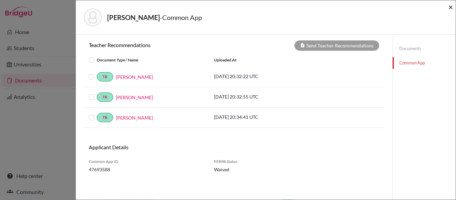
click at [450, 7] on span "×" at bounding box center [451, 7] width 5 height 10
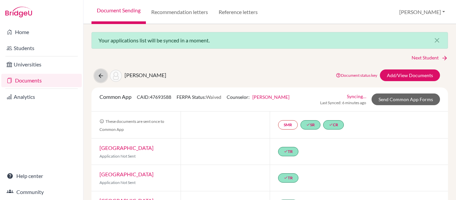
click at [102, 76] on icon at bounding box center [101, 75] width 7 height 7
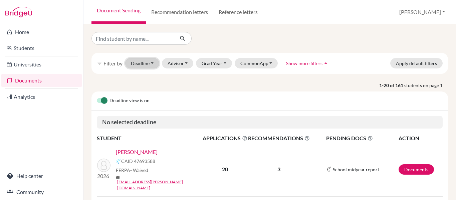
click at [138, 62] on button "Deadline - Select a date range Or double click for a single date selection [DAT…" at bounding box center [142, 63] width 34 height 10
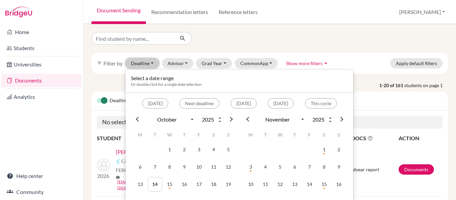
click at [148, 65] on button "Deadline - Select a date range Or double click for a single date selection [DAT…" at bounding box center [142, 63] width 34 height 10
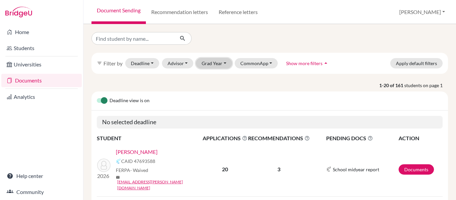
click at [212, 63] on button "Grad Year" at bounding box center [214, 63] width 36 height 10
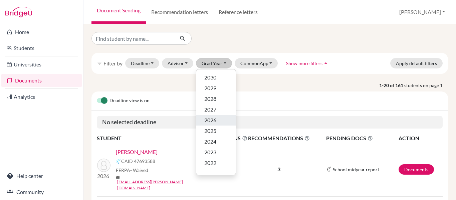
click at [218, 119] on div "2026" at bounding box center [215, 120] width 23 height 8
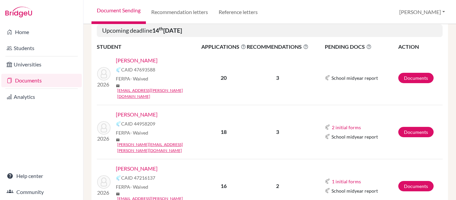
scroll to position [134, 0]
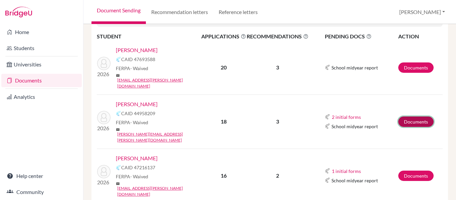
click at [409, 117] on link "Documents" at bounding box center [415, 122] width 35 height 10
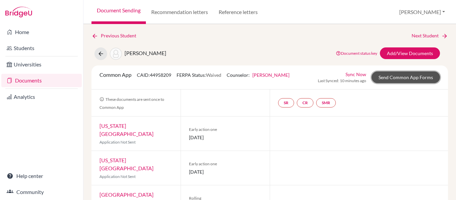
click at [385, 76] on link "Send Common App Forms" at bounding box center [406, 77] width 68 height 12
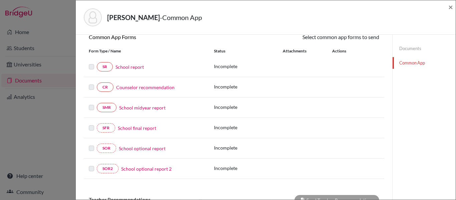
scroll to position [67, 0]
click at [414, 60] on link "Common App" at bounding box center [424, 63] width 63 height 12
click at [123, 67] on link "School report" at bounding box center [130, 66] width 28 height 7
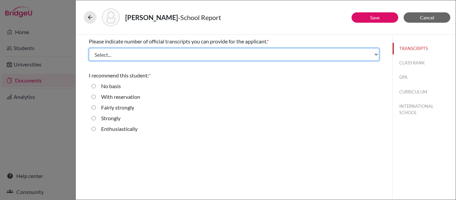
click at [138, 48] on select "Select... 1 2 3 4" at bounding box center [234, 54] width 291 height 13
select select "1"
click at [89, 48] on select "Select... 1 2 3 4" at bounding box center [234, 54] width 291 height 13
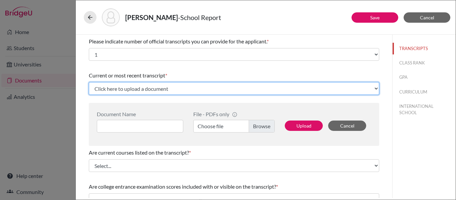
click at [127, 86] on select "Click here to upload a document Upload New File" at bounding box center [234, 88] width 291 height 13
select select "Upload New File"
click at [89, 82] on select "Click here to upload a document Upload New File" at bounding box center [234, 88] width 291 height 13
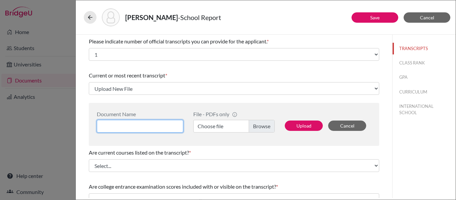
click at [132, 125] on input at bounding box center [140, 126] width 87 height 13
type input "School Transcript"
click at [262, 126] on label "Choose file" at bounding box center [233, 126] width 81 height 13
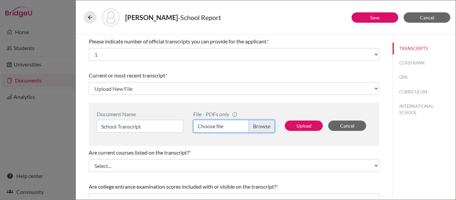
click at [262, 126] on input "Choose file" at bounding box center [233, 126] width 81 height 13
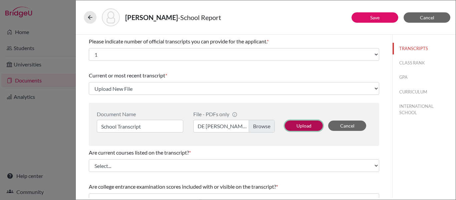
click at [309, 126] on button "Upload" at bounding box center [304, 126] width 38 height 10
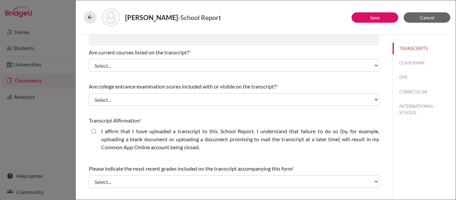
select select "689512"
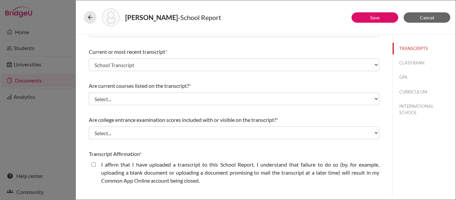
scroll to position [33, 0]
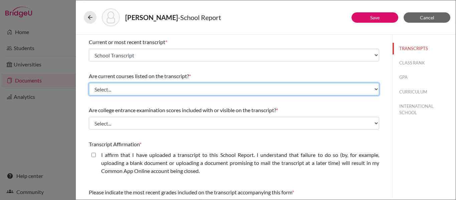
click at [151, 86] on select "Select... Yes No" at bounding box center [234, 89] width 291 height 13
select select "0"
click at [89, 83] on select "Select... Yes No" at bounding box center [234, 89] width 291 height 13
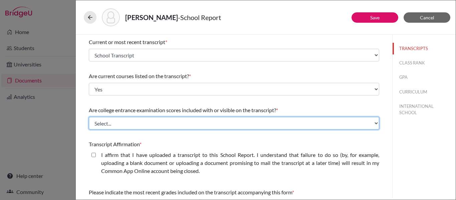
click at [142, 121] on select "Select... Yes No" at bounding box center [234, 123] width 291 height 13
select select "1"
click at [89, 117] on select "Select... Yes No" at bounding box center [234, 123] width 291 height 13
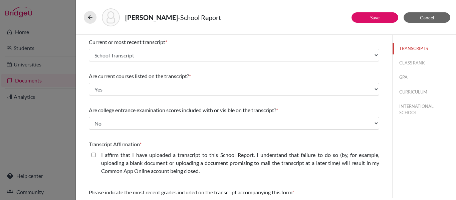
click at [93, 154] on closed\ "I affirm that I have uploaded a transcript to this School Report. I understand …" at bounding box center [94, 155] width 4 height 8
checkbox closed\ "true"
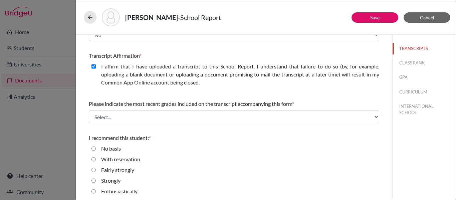
scroll to position [125, 0]
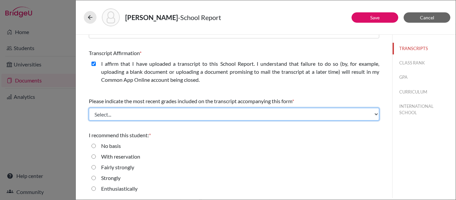
click at [143, 115] on select "Select... Final junior year grades 1st Quarter senior year grades 2nd Quarter/1…" at bounding box center [234, 114] width 291 height 13
select select "4"
click at [89, 108] on select "Select... Final junior year grades 1st Quarter senior year grades 2nd Quarter/1…" at bounding box center [234, 114] width 291 height 13
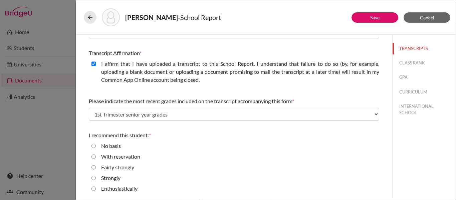
click at [93, 188] on input "Enthusiastically" at bounding box center [94, 189] width 4 height 8
radio input "true"
click at [385, 16] on button "Save" at bounding box center [375, 17] width 47 height 10
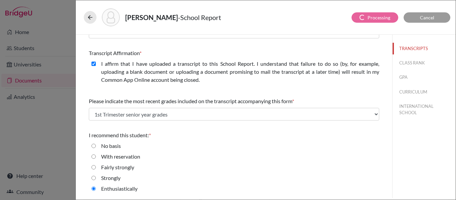
scroll to position [0, 0]
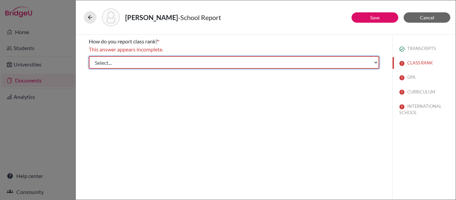
click at [260, 67] on select "Select... Exact Decile Quintile Quartile None" at bounding box center [234, 62] width 291 height 13
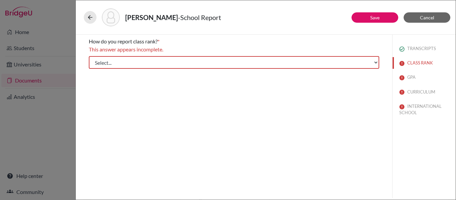
click at [231, 125] on div "How do you report class rank? * This answer appears incomplete. Select... Exact…" at bounding box center [234, 116] width 317 height 163
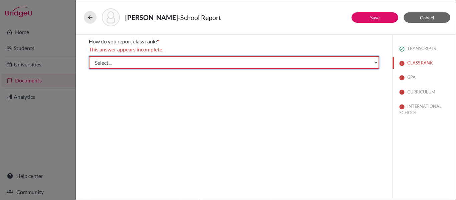
click at [182, 67] on select "Select... Exact Decile Quintile Quartile None" at bounding box center [234, 62] width 291 height 13
select select "5"
click at [89, 56] on select "Select... Exact Decile Quintile Quartile None" at bounding box center [234, 62] width 291 height 13
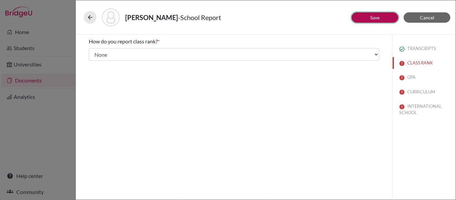
click at [375, 18] on link "Save" at bounding box center [374, 18] width 9 height 6
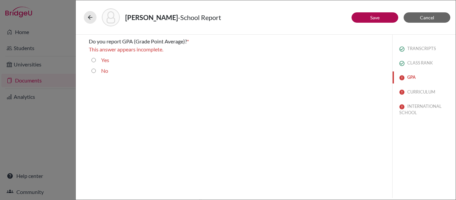
click at [411, 75] on button "GPA" at bounding box center [424, 77] width 63 height 12
click at [106, 70] on label "No" at bounding box center [104, 71] width 7 height 8
click at [96, 70] on input "No" at bounding box center [94, 71] width 4 height 8
radio input "true"
click at [385, 14] on button "Save" at bounding box center [375, 17] width 47 height 10
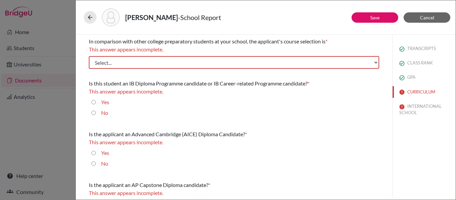
click at [93, 100] on input "Yes" at bounding box center [94, 102] width 4 height 8
radio input "true"
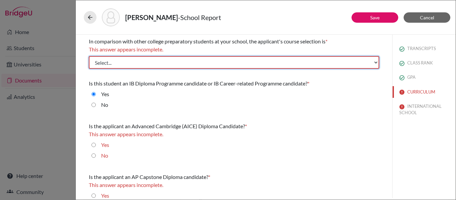
click at [147, 60] on select "Select... Less than demanding Average Demanding Very demanding Most demanding P…" at bounding box center [234, 62] width 291 height 13
select select "3"
click at [89, 56] on select "Select... Less than demanding Average Demanding Very demanding Most demanding P…" at bounding box center [234, 62] width 291 height 13
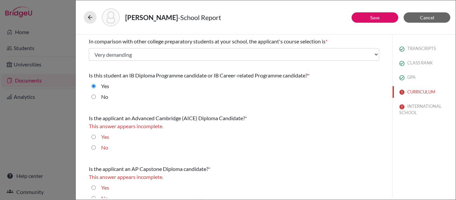
click at [96, 147] on div "No" at bounding box center [102, 149] width 12 height 11
click at [93, 148] on input "No" at bounding box center [94, 148] width 4 height 8
radio input "true"
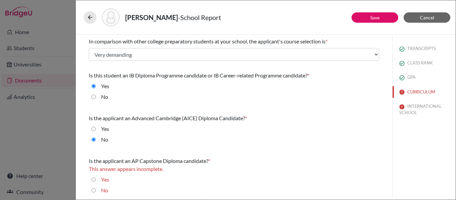
scroll to position [2, 0]
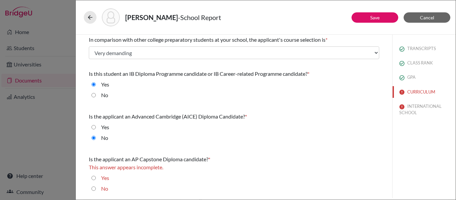
click at [94, 189] on input "No" at bounding box center [94, 189] width 4 height 8
radio input "true"
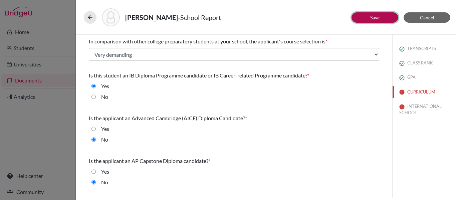
click at [364, 14] on button "Save" at bounding box center [375, 17] width 47 height 10
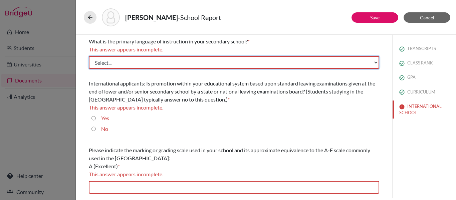
click at [136, 61] on select "Select... Albanian Arabic Armenian Assamese Azerbaijani Belarusian Bengali Bulg…" at bounding box center [234, 62] width 291 height 13
click at [89, 56] on select "Select... Albanian Arabic Armenian Assamese Azerbaijani Belarusian Bengali Bulg…" at bounding box center [234, 62] width 291 height 13
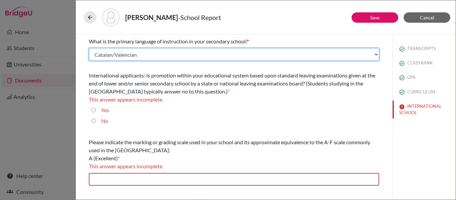
select select "14"
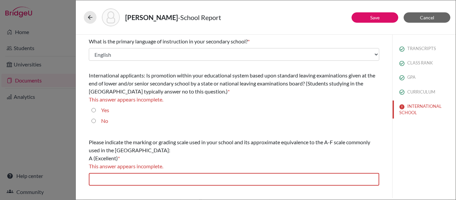
click at [123, 112] on div "Yes" at bounding box center [234, 111] width 291 height 11
click at [93, 122] on input "No" at bounding box center [94, 121] width 4 height 8
radio input "true"
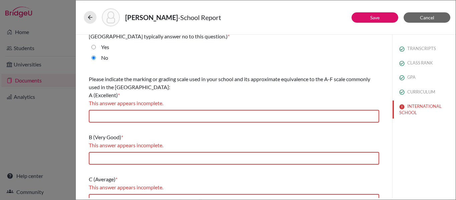
scroll to position [67, 0]
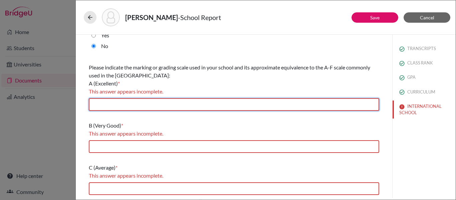
click at [146, 107] on input "text" at bounding box center [234, 104] width 291 height 13
type input "7"
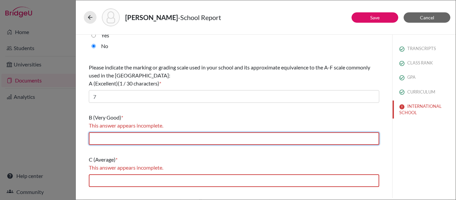
click at [122, 138] on input "text" at bounding box center [234, 138] width 291 height 13
type input "6-5"
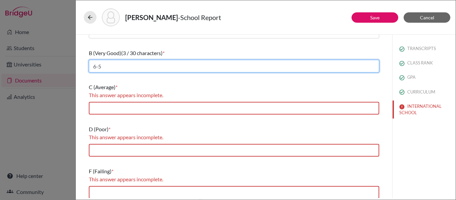
scroll to position [135, 0]
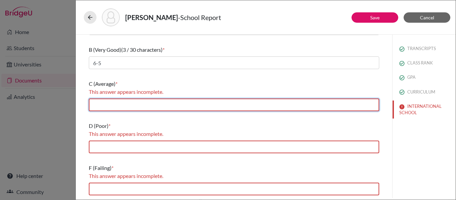
click at [133, 104] on input "text" at bounding box center [234, 105] width 291 height 13
type input "4"
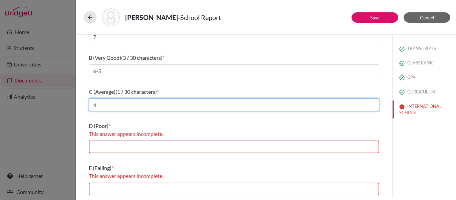
scroll to position [127, 0]
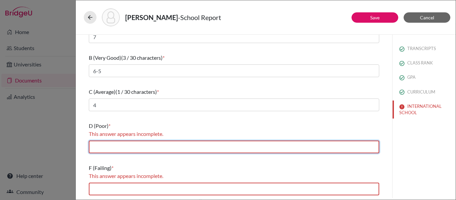
click at [127, 149] on input "text" at bounding box center [234, 147] width 291 height 13
type input "3-2"
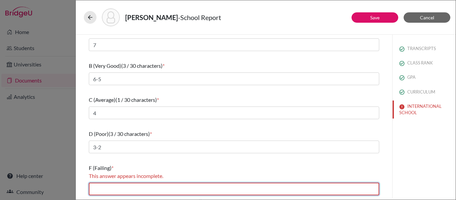
click at [122, 188] on input "text" at bounding box center [234, 189] width 291 height 13
type input "0-1"
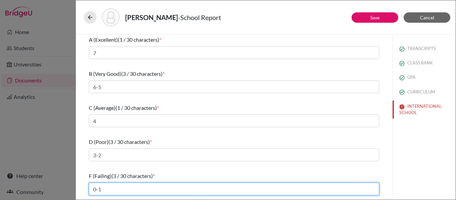
scroll to position [111, 0]
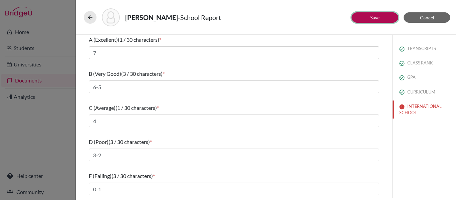
click at [365, 16] on button "Save" at bounding box center [375, 17] width 47 height 10
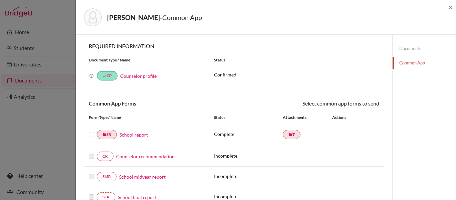
click at [91, 131] on label at bounding box center [91, 131] width 5 height 0
click at [0, 0] on input "checkbox" at bounding box center [0, 0] width 0 height 0
click at [92, 153] on label at bounding box center [91, 153] width 5 height 0
click at [93, 131] on label at bounding box center [91, 131] width 5 height 0
click at [0, 0] on input "checkbox" at bounding box center [0, 0] width 0 height 0
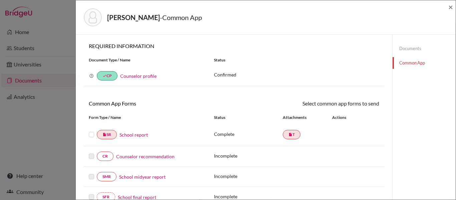
click at [402, 45] on link "Documents" at bounding box center [424, 49] width 63 height 12
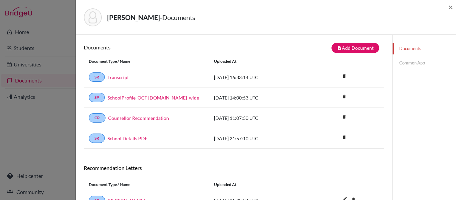
click at [404, 61] on link "Common App" at bounding box center [424, 63] width 63 height 12
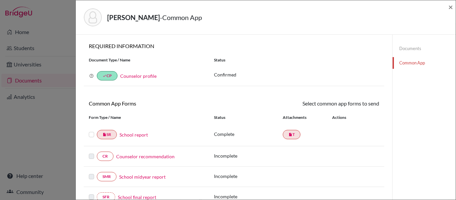
click at [93, 131] on label at bounding box center [91, 131] width 5 height 0
click at [0, 0] on input "checkbox" at bounding box center [0, 0] width 0 height 0
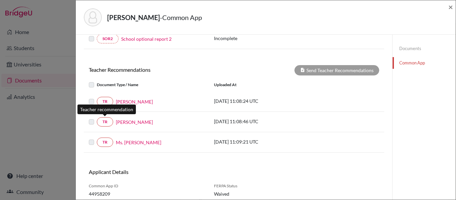
scroll to position [200, 0]
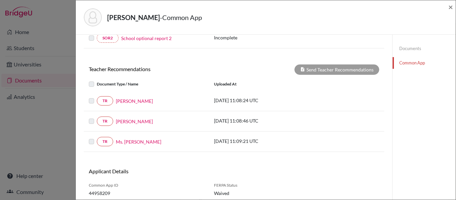
click at [97, 80] on label at bounding box center [97, 80] width 0 height 0
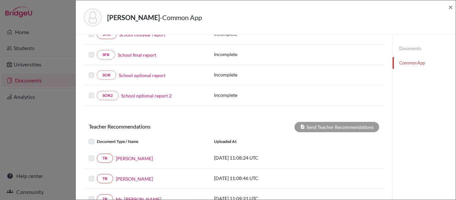
scroll to position [67, 0]
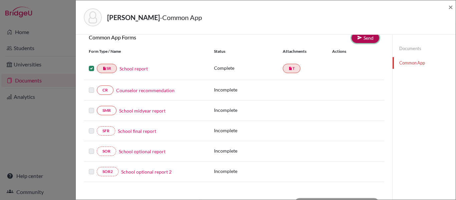
click at [367, 39] on link "Send" at bounding box center [366, 38] width 28 height 10
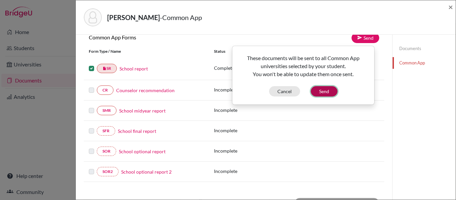
click at [324, 94] on button "Send" at bounding box center [324, 91] width 27 height 10
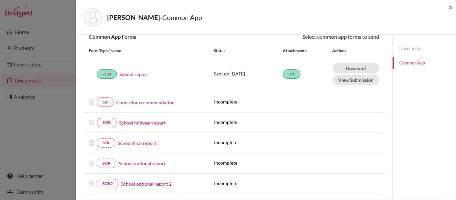
click at [91, 88] on div "done SR School report Sent on 2025-10-14 done T Unsubmit This document will be …" at bounding box center [234, 74] width 301 height 36
click at [451, 8] on span "×" at bounding box center [451, 7] width 5 height 10
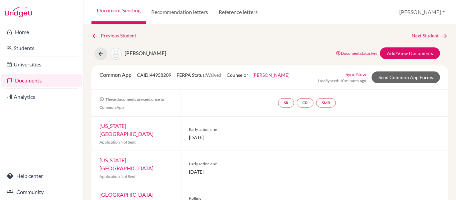
click at [353, 74] on link "Sync Now" at bounding box center [356, 74] width 21 height 7
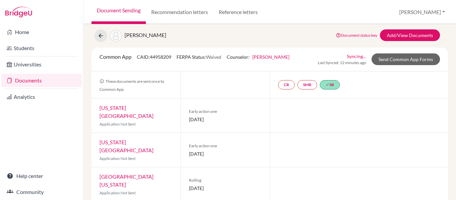
scroll to position [33, 0]
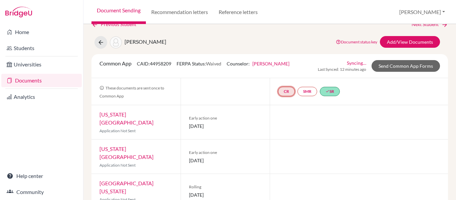
click at [280, 92] on link "CR" at bounding box center [286, 91] width 17 height 9
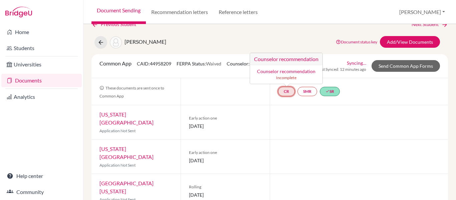
click at [286, 79] on small "Incomplete" at bounding box center [286, 78] width 64 height 6
click at [287, 73] on link "Counselor recommendation" at bounding box center [286, 71] width 58 height 6
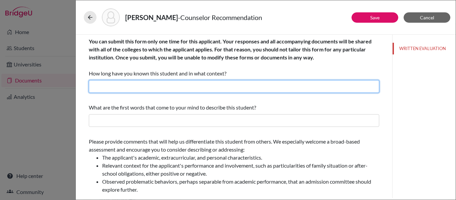
click at [144, 86] on input "text" at bounding box center [234, 86] width 291 height 13
click at [118, 86] on input "text" at bounding box center [234, 86] width 291 height 13
paste input "I have had the pleasure of knowing as her College Counselor since [DATE]"
type input "I have had the pleasure of knowing as her College Counselor since [DATE]"
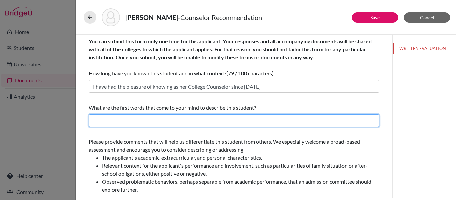
click at [125, 118] on input "text" at bounding box center [234, 120] width 291 height 13
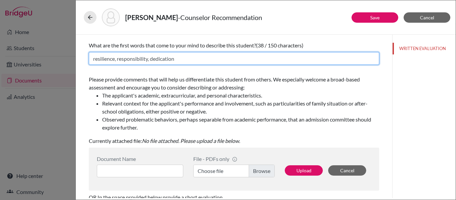
scroll to position [100, 0]
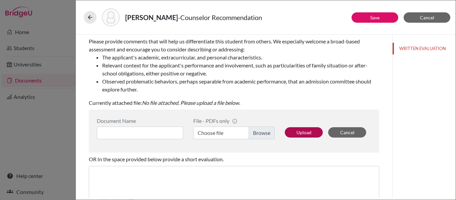
type input "resilience, responsibility, dedication"
click at [302, 133] on button "Upload" at bounding box center [304, 132] width 38 height 10
click at [225, 134] on label "Choose file" at bounding box center [233, 133] width 81 height 13
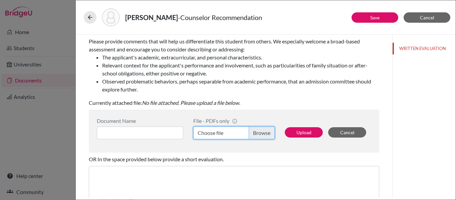
click at [225, 134] on input "Choose file" at bounding box center [233, 133] width 81 height 13
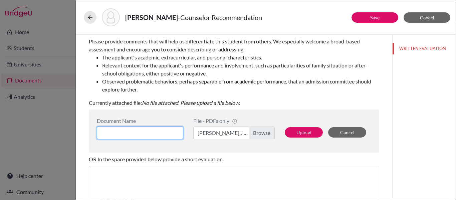
click at [135, 130] on input at bounding box center [140, 133] width 87 height 13
type input "Counsellor Recommendation"
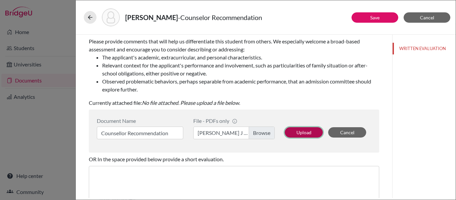
click at [295, 131] on button "Upload" at bounding box center [304, 132] width 38 height 10
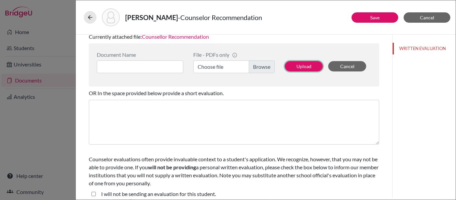
scroll to position [172, 0]
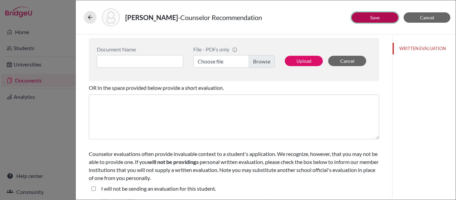
click at [382, 16] on button "Save" at bounding box center [375, 17] width 47 height 10
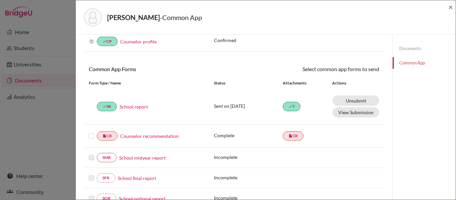
scroll to position [67, 0]
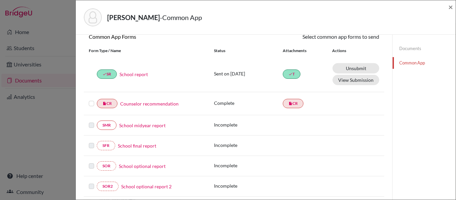
click at [89, 100] on label at bounding box center [91, 100] width 5 height 0
click at [0, 0] on input "checkbox" at bounding box center [0, 0] width 0 height 0
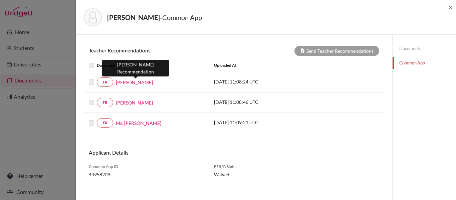
click at [146, 83] on link "[PERSON_NAME]" at bounding box center [134, 82] width 37 height 7
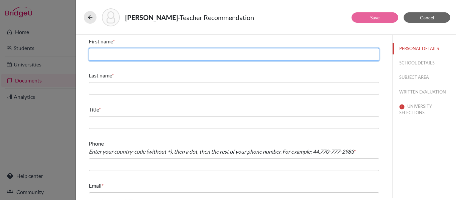
click at [132, 50] on input "text" at bounding box center [234, 54] width 291 height 13
type input "[PERSON_NAME]"
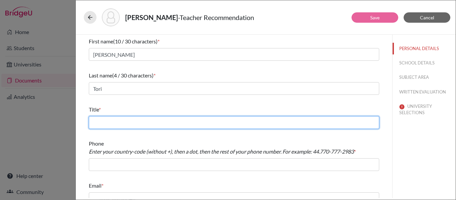
click at [111, 117] on input "text" at bounding box center [234, 122] width 291 height 13
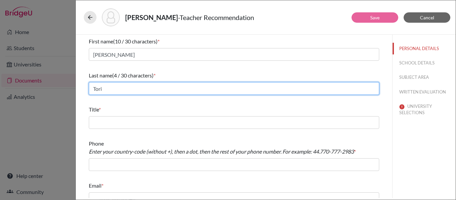
click at [107, 91] on input "Tori" at bounding box center [234, 88] width 291 height 13
type input "Torii"
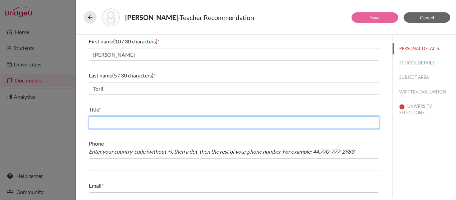
click at [129, 123] on input "text" at bounding box center [234, 122] width 291 height 13
paste input "Mathematics teacher"
type input "Mathematics teacher"
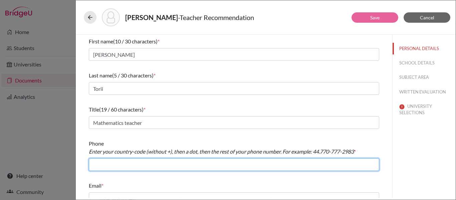
click at [144, 164] on input "text" at bounding box center [234, 164] width 291 height 13
paste input "[PHONE_NUMBER]"
click at [96, 166] on input "[PHONE_NUMBER]" at bounding box center [234, 164] width 291 height 13
click at [101, 166] on input "55 11 3728 8050" at bounding box center [234, 164] width 291 height 13
click at [109, 167] on input "55.11 3728 8050" at bounding box center [234, 164] width 291 height 13
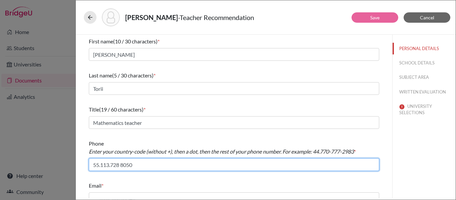
click at [124, 165] on input "55.113.728 8050" at bounding box center [234, 164] width 291 height 13
click at [122, 165] on input "55.113.728 8050" at bounding box center [234, 164] width 291 height 13
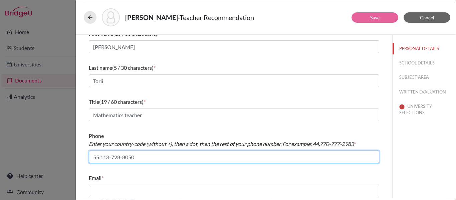
scroll to position [10, 0]
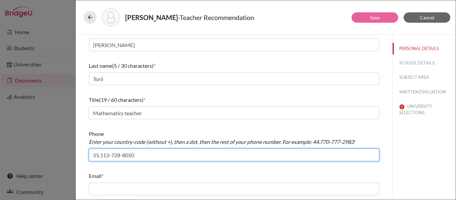
type input "55.113-728-8050"
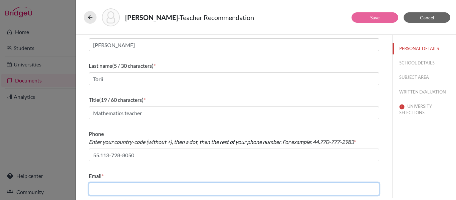
click at [231, 188] on input "text" at bounding box center [234, 189] width 291 height 13
paste input "[PERSON_NAME][EMAIL_ADDRESS][DOMAIN_NAME]"
type input "[PERSON_NAME][EMAIL_ADDRESS][DOMAIN_NAME]"
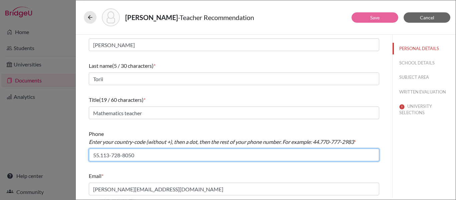
click at [260, 157] on input "55.113-728-8050" at bounding box center [234, 155] width 291 height 13
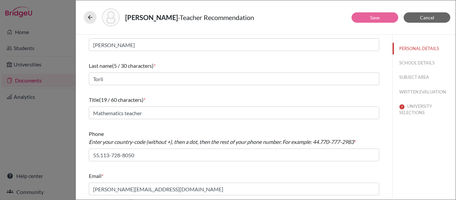
click at [220, 125] on div "First name (10 / 30 characters) * [PERSON_NAME] Last name (5 / 30 characters) *…" at bounding box center [234, 111] width 291 height 173
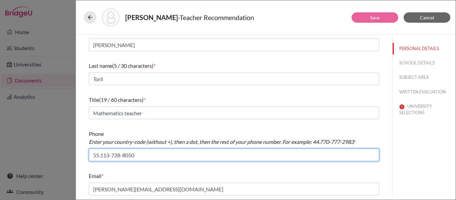
click at [177, 153] on input "55.113-728-8050" at bounding box center [234, 155] width 291 height 13
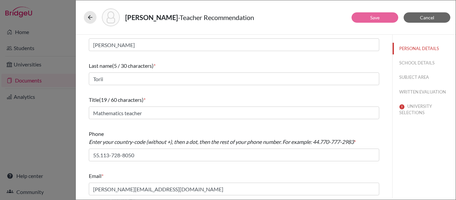
click at [217, 197] on div "Email * [PERSON_NAME][EMAIL_ADDRESS][DOMAIN_NAME]" at bounding box center [234, 183] width 291 height 29
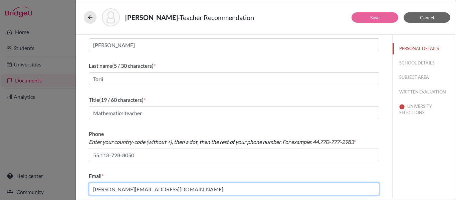
click at [205, 191] on input "[PERSON_NAME][EMAIL_ADDRESS][DOMAIN_NAME]" at bounding box center [234, 189] width 291 height 13
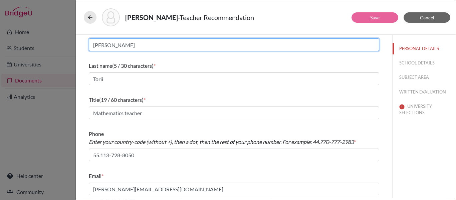
click at [137, 39] on input "[PERSON_NAME]" at bounding box center [234, 44] width 291 height 13
type input "[PERSON_NAME]"
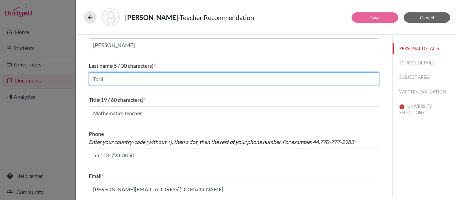
click at [116, 75] on input "Torii" at bounding box center [234, 78] width 291 height 13
click at [94, 78] on input "Tori" at bounding box center [234, 78] width 291 height 13
click at [106, 79] on input "Tori" at bounding box center [234, 78] width 291 height 13
type input "Torii"
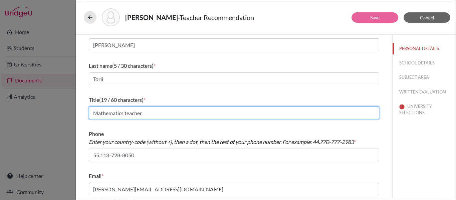
click at [172, 113] on input "Mathematics teacher" at bounding box center [234, 113] width 291 height 13
click at [93, 112] on input "Mathematics teacher" at bounding box center [234, 113] width 291 height 13
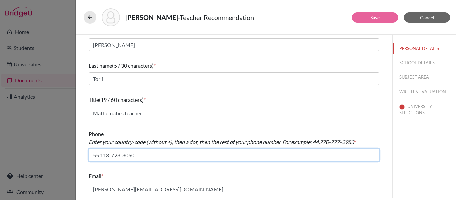
click at [157, 154] on input "55.113-728-8050" at bounding box center [234, 155] width 291 height 13
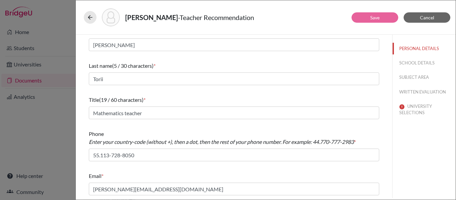
click at [404, 59] on div "PERSONAL DETAILS SCHOOL DETAILS SUBJECT AREA WRITTEN EVALUATION UNIVERSITY SELE…" at bounding box center [424, 79] width 63 height 89
click at [402, 63] on button "SCHOOL DETAILS" at bounding box center [424, 63] width 63 height 12
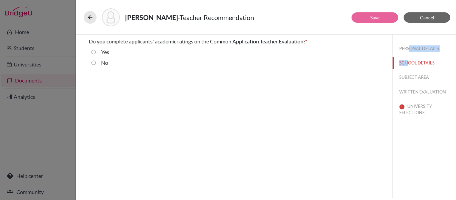
click at [95, 53] on input "Yes" at bounding box center [94, 52] width 4 height 8
radio input "true"
click at [401, 75] on button "SUBJECT AREA" at bounding box center [424, 77] width 63 height 12
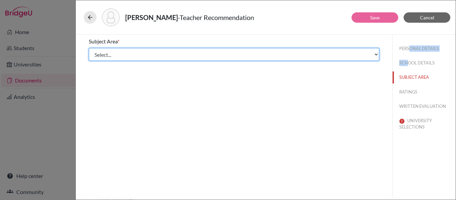
click at [145, 51] on select "Select... Math English Science World Language Social Studies Other Computer Sci…" at bounding box center [234, 54] width 291 height 13
select select "0"
click at [89, 48] on select "Select... Math English Science World Language Social Studies Other Computer Sci…" at bounding box center [234, 54] width 291 height 13
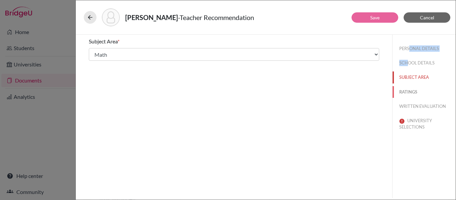
click at [413, 92] on button "RATINGS" at bounding box center [424, 92] width 63 height 12
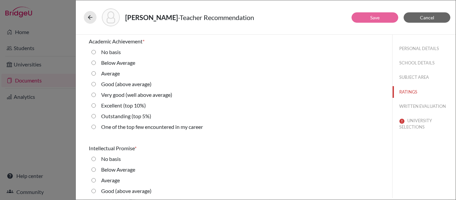
click at [115, 116] on label "Outstanding (top 5%)" at bounding box center [126, 116] width 50 height 8
click at [96, 116] on 5\%\) "Outstanding (top 5%)" at bounding box center [94, 116] width 4 height 8
radio 5\%\) "true"
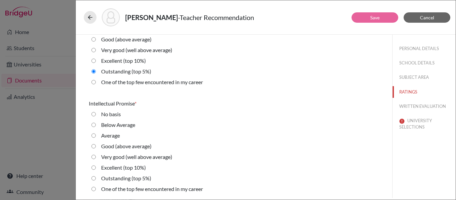
scroll to position [67, 0]
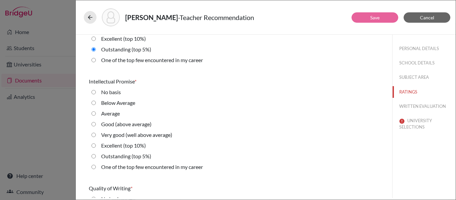
click at [116, 158] on label "Outstanding (top 5%)" at bounding box center [126, 156] width 50 height 8
click at [96, 158] on 5\%\) "Outstanding (top 5%)" at bounding box center [94, 156] width 4 height 8
radio 5\%\) "true"
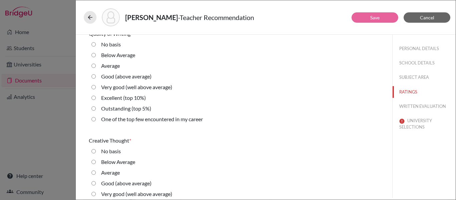
scroll to position [234, 0]
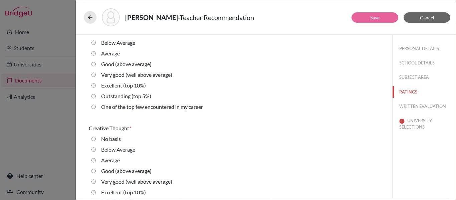
click at [124, 84] on label "Excellent (top 10%)" at bounding box center [123, 85] width 45 height 8
click at [96, 84] on 10\%\) "Excellent (top 10%)" at bounding box center [94, 85] width 4 height 8
radio 10\%\) "true"
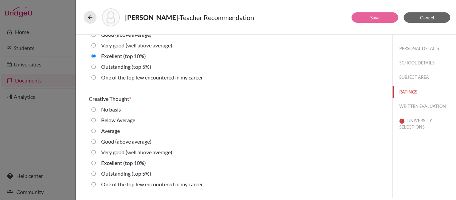
scroll to position [301, 0]
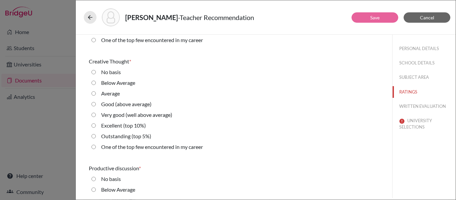
click at [126, 137] on label "Outstanding (top 5%)" at bounding box center [126, 136] width 50 height 8
click at [96, 137] on 5\%\) "Outstanding (top 5%)" at bounding box center [94, 136] width 4 height 8
radio 5\%\) "true"
click at [134, 122] on label "Excellent (top 10%)" at bounding box center [123, 126] width 45 height 8
click at [96, 122] on 10\%\) "Excellent (top 10%)" at bounding box center [94, 126] width 4 height 8
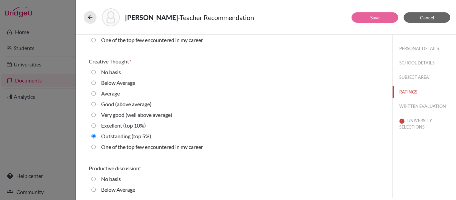
radio 10\%\) "true"
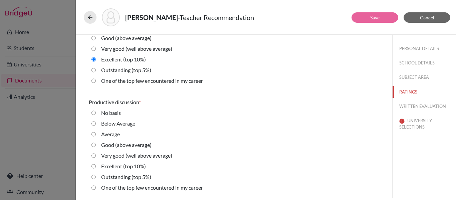
scroll to position [367, 0]
click at [135, 176] on label "Outstanding (top 5%)" at bounding box center [126, 176] width 50 height 8
click at [96, 176] on 5\%\) "Outstanding (top 5%)" at bounding box center [94, 176] width 4 height 8
radio 5\%\) "true"
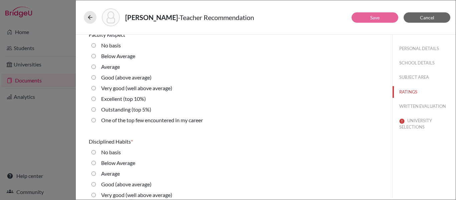
scroll to position [568, 0]
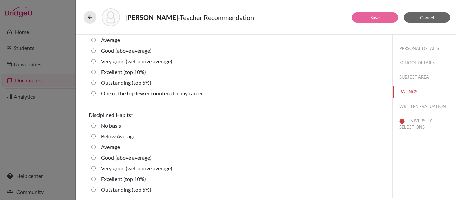
click at [117, 94] on label "One of the top few encountered in my career" at bounding box center [152, 94] width 102 height 8
click at [96, 94] on career "One of the top few encountered in my career" at bounding box center [94, 94] width 4 height 8
radio career "true"
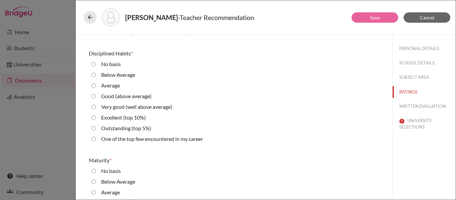
scroll to position [635, 0]
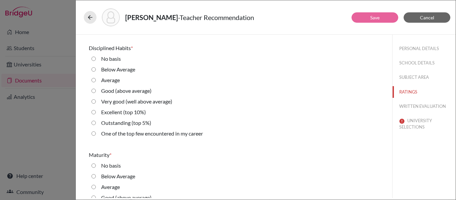
click at [127, 131] on label "One of the top few encountered in my career" at bounding box center [152, 134] width 102 height 8
click at [96, 131] on career "One of the top few encountered in my career" at bounding box center [94, 134] width 4 height 8
radio career "true"
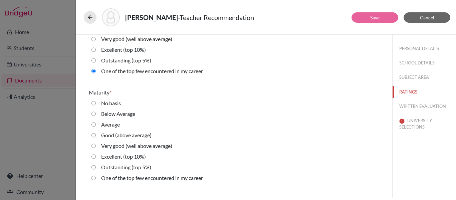
scroll to position [735, 0]
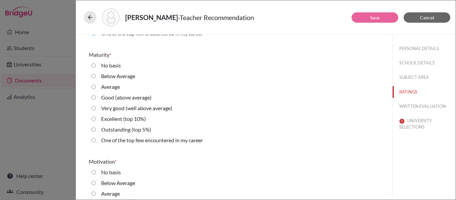
click at [124, 131] on label "Outstanding (top 5%)" at bounding box center [126, 130] width 50 height 8
click at [96, 131] on 5\%\) "Outstanding (top 5%)" at bounding box center [94, 130] width 4 height 8
radio 5\%\) "true"
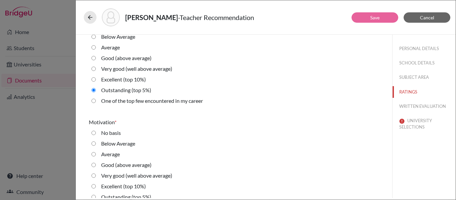
scroll to position [835, 0]
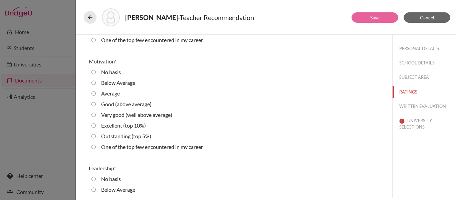
click at [135, 138] on label "Outstanding (top 5%)" at bounding box center [126, 136] width 50 height 8
click at [96, 138] on 5\%\) "Outstanding (top 5%)" at bounding box center [94, 136] width 4 height 8
radio 5\%\) "true"
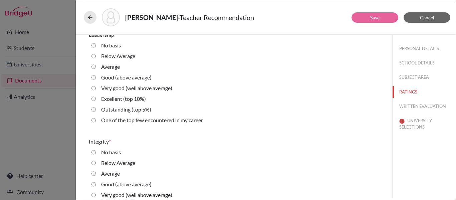
click at [127, 101] on label "Excellent (top 10%)" at bounding box center [123, 99] width 45 height 8
click at [96, 101] on 10\%\) "Excellent (top 10%)" at bounding box center [94, 99] width 4 height 8
radio 10\%\) "true"
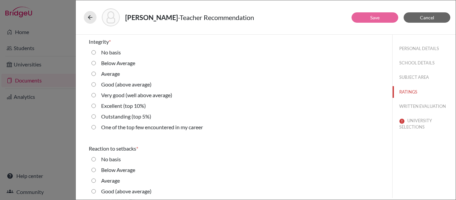
scroll to position [1069, 0]
click at [127, 125] on label "One of the top few encountered in my career" at bounding box center [152, 127] width 102 height 8
click at [96, 125] on career "One of the top few encountered in my career" at bounding box center [94, 127] width 4 height 8
radio career "true"
click at [133, 118] on label "Outstanding (top 5%)" at bounding box center [126, 116] width 50 height 8
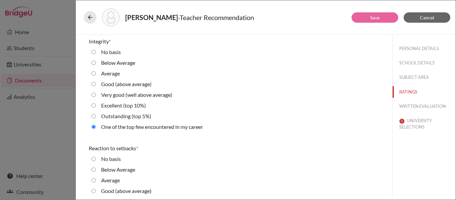
click at [96, 118] on 5\%\) "Outstanding (top 5%)" at bounding box center [94, 116] width 4 height 8
radio 5\%\) "true"
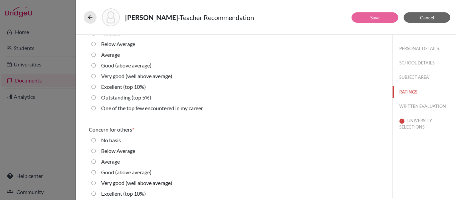
scroll to position [1202, 0]
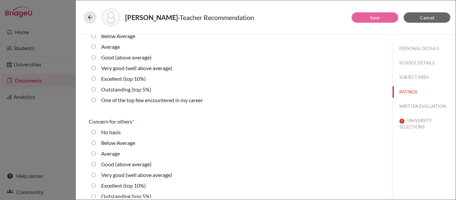
click at [137, 89] on label "Outstanding (top 5%)" at bounding box center [126, 90] width 50 height 8
click at [96, 89] on 5\%\) "Outstanding (top 5%)" at bounding box center [94, 90] width 4 height 8
radio 5\%\) "true"
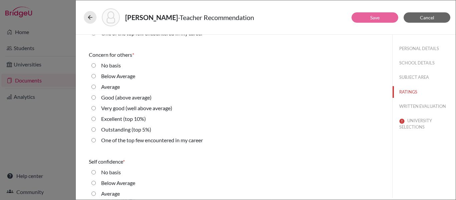
click at [144, 130] on label "Outstanding (top 5%)" at bounding box center [126, 130] width 50 height 8
click at [96, 130] on 5\%\) "Outstanding (top 5%)" at bounding box center [94, 130] width 4 height 8
radio 5\%\) "true"
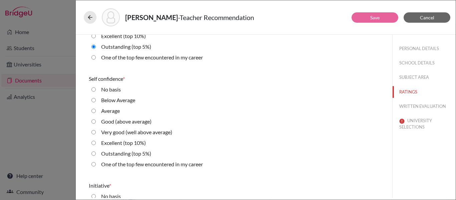
scroll to position [1369, 0]
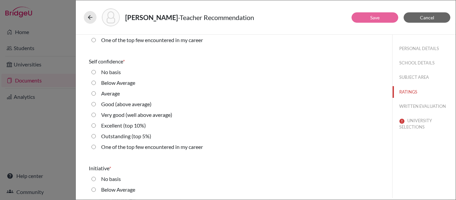
click at [130, 122] on label "Excellent (top 10%)" at bounding box center [123, 126] width 45 height 8
click at [96, 122] on 10\%\) "Excellent (top 10%)" at bounding box center [94, 126] width 4 height 8
radio 10\%\) "true"
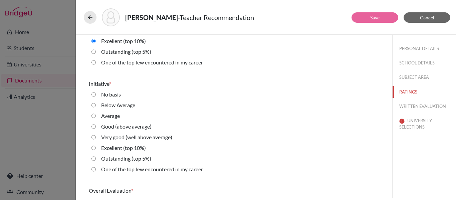
scroll to position [1470, 0]
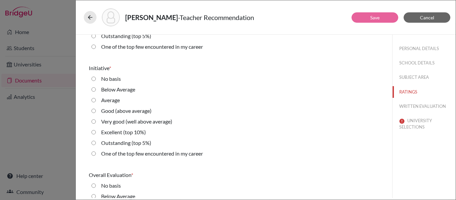
click at [128, 130] on label "Excellent (top 10%)" at bounding box center [123, 132] width 45 height 8
click at [96, 130] on 10\%\) "Excellent (top 10%)" at bounding box center [94, 132] width 4 height 8
radio 10\%\) "true"
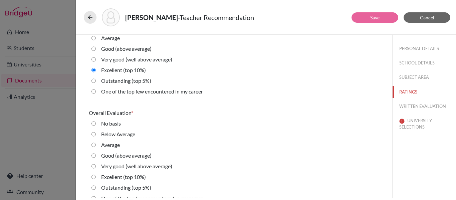
scroll to position [1541, 0]
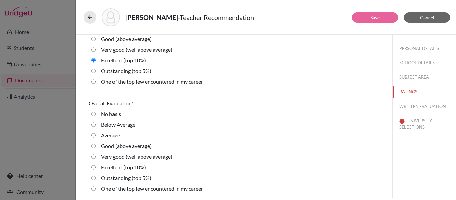
click at [121, 178] on label "Outstanding (top 5%)" at bounding box center [126, 178] width 50 height 8
click at [96, 178] on 5\%\) "Outstanding (top 5%)" at bounding box center [94, 178] width 4 height 8
radio 5\%\) "true"
click at [411, 103] on button "WRITTEN EVALUATION" at bounding box center [424, 107] width 63 height 12
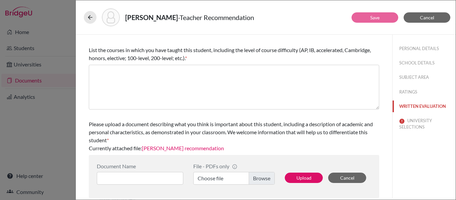
scroll to position [0, 0]
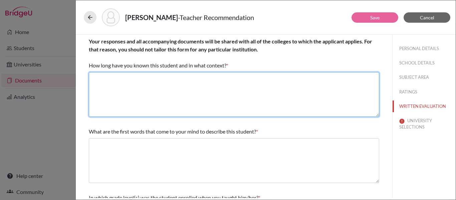
click at [137, 89] on textarea at bounding box center [234, 94] width 291 height 45
paste textarea "I have been Julia’s teacher in IB Mathematics Analysis and Approaches HL for th…"
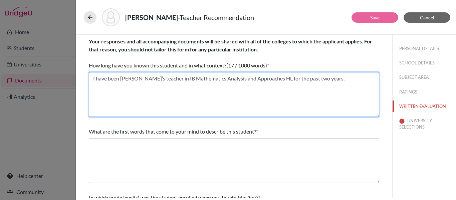
type textarea "I have been Julia’s teacher in IB Mathematics Analysis and Approaches HL for th…"
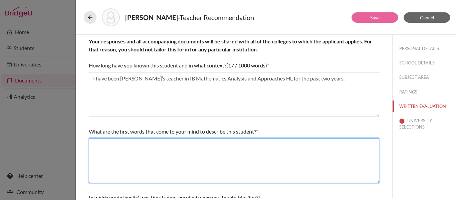
click at [126, 144] on textarea at bounding box center [234, 160] width 291 height 45
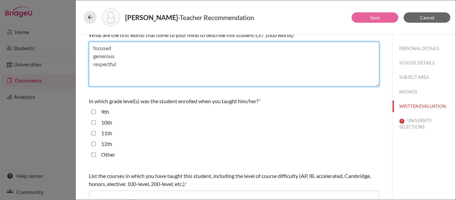
scroll to position [100, 0]
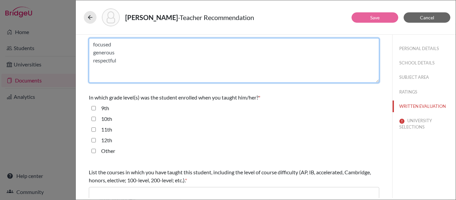
type textarea "focused generous respectful"
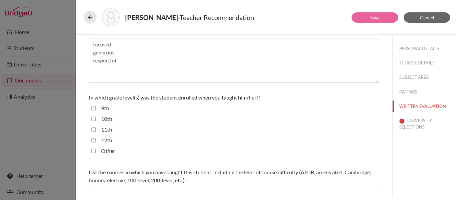
click at [95, 141] on input "12th" at bounding box center [94, 140] width 4 height 8
checkbox input "true"
click at [96, 129] on input "11th" at bounding box center [94, 130] width 4 height 8
checkbox input "true"
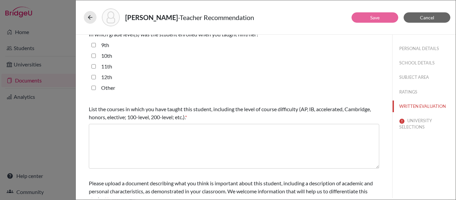
scroll to position [167, 0]
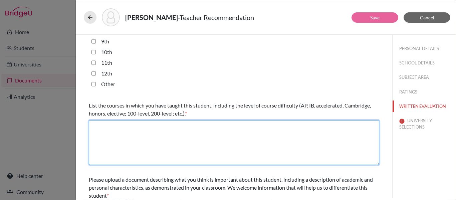
click at [200, 134] on textarea at bounding box center [234, 142] width 291 height 45
click at [171, 135] on textarea at bounding box center [234, 142] width 291 height 45
paste textarea "Mathematics Analysis and Approaches HL"
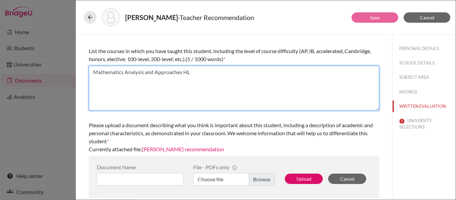
scroll to position [222, 0]
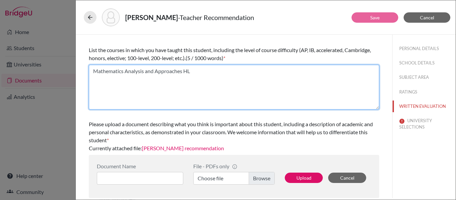
type textarea "Mathematics Analysis and Approaches HL"
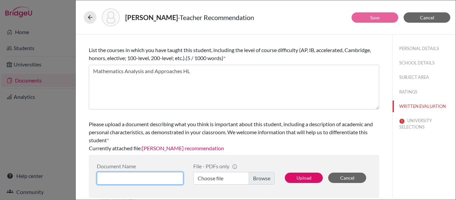
click at [156, 177] on input at bounding box center [140, 178] width 87 height 13
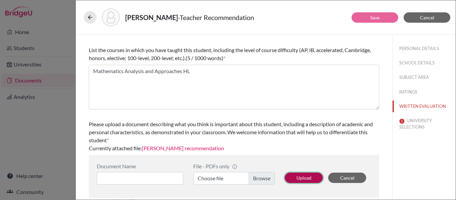
click at [304, 180] on button "Upload" at bounding box center [304, 178] width 38 height 10
click at [409, 127] on button "UNIVERSITY SELECTIONS" at bounding box center [424, 124] width 63 height 18
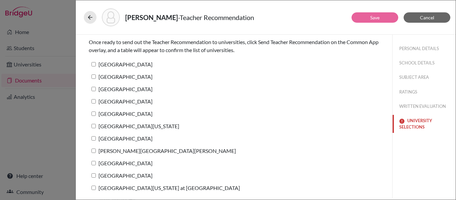
scroll to position [0, 0]
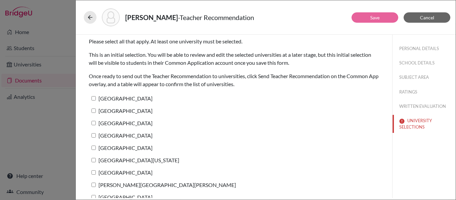
click at [95, 97] on input "Harvard University" at bounding box center [94, 98] width 4 height 4
checkbox input "true"
click at [94, 110] on input "Yale University" at bounding box center [94, 111] width 4 height 4
checkbox input "true"
click at [94, 123] on input "Princeton University" at bounding box center [94, 123] width 4 height 4
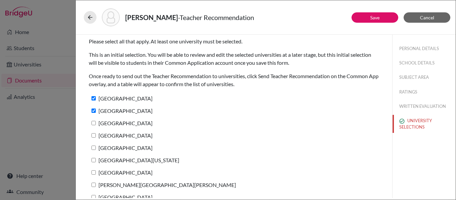
checkbox input "true"
click at [94, 138] on label "Stanford University" at bounding box center [121, 136] width 64 height 10
click at [94, 138] on input "Stanford University" at bounding box center [94, 135] width 4 height 4
checkbox input "true"
click at [93, 146] on input "Brown University" at bounding box center [94, 148] width 4 height 4
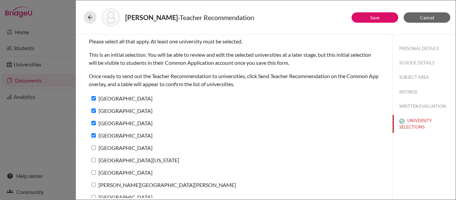
checkbox input "true"
click at [95, 163] on label "University of Pennsylvania" at bounding box center [134, 160] width 91 height 10
click at [95, 162] on input "University of Pennsylvania" at bounding box center [94, 160] width 4 height 4
checkbox input "true"
click at [94, 172] on input "Cornell University" at bounding box center [94, 172] width 4 height 4
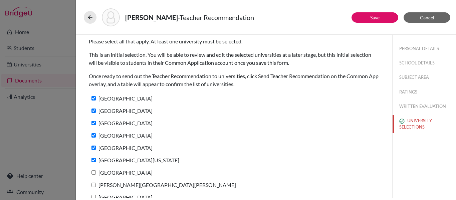
checkbox input "true"
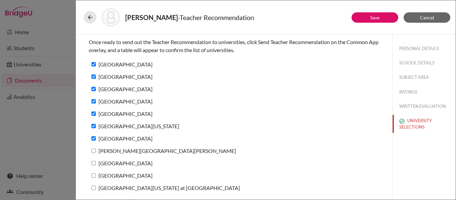
click at [92, 151] on input "Johns Hopkins University" at bounding box center [94, 151] width 4 height 4
checkbox input "true"
click at [94, 163] on input "Duke University" at bounding box center [94, 163] width 4 height 4
checkbox input "true"
click at [94, 178] on label "Northwestern University" at bounding box center [121, 176] width 64 height 10
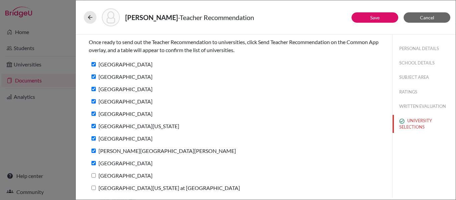
click at [94, 178] on input "Northwestern University" at bounding box center [94, 175] width 4 height 4
checkbox input "true"
drag, startPoint x: 94, startPoint y: 186, endPoint x: 101, endPoint y: 181, distance: 8.4
click at [94, 186] on input "University of North Carolina at Chapel Hill" at bounding box center [94, 188] width 4 height 4
checkbox input "true"
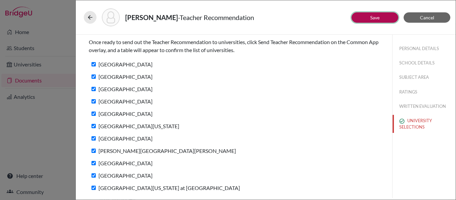
click at [375, 19] on link "Save" at bounding box center [374, 18] width 9 height 6
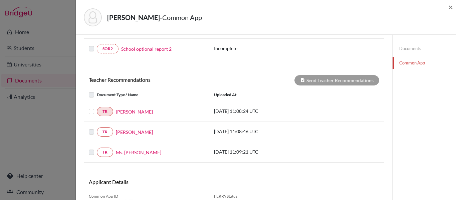
scroll to position [239, 0]
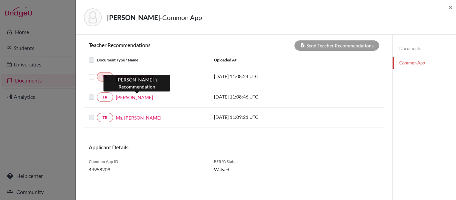
click at [125, 98] on link "Mr. Christian Palmer" at bounding box center [134, 97] width 37 height 7
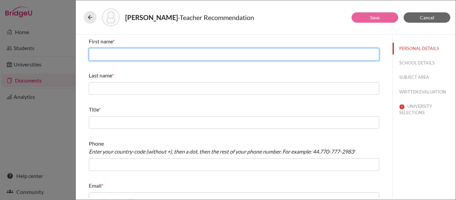
click at [116, 57] on input "text" at bounding box center [234, 54] width 291 height 13
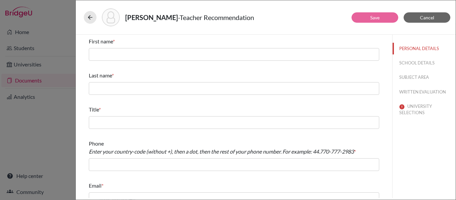
scroll to position [10, 0]
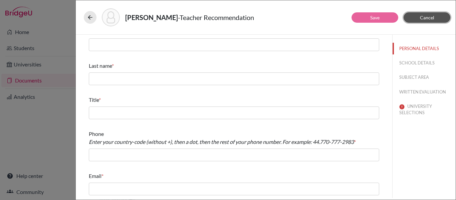
click at [428, 19] on span "Cancel" at bounding box center [427, 18] width 14 height 6
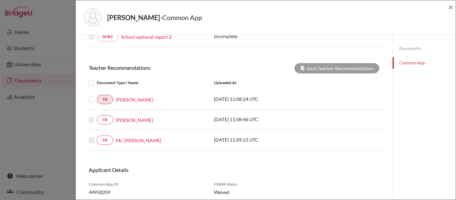
scroll to position [234, 0]
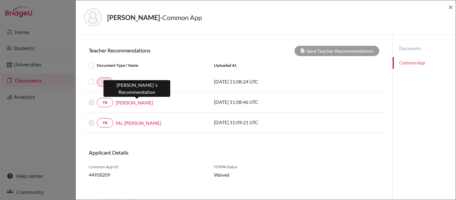
click at [134, 101] on link "Mr. Christian Palmer" at bounding box center [134, 102] width 37 height 7
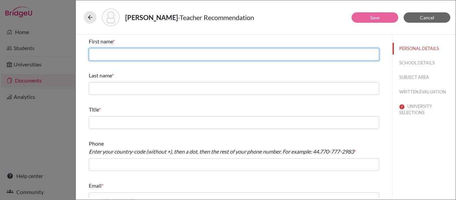
click at [131, 54] on input "text" at bounding box center [234, 54] width 291 height 13
type input "Christian"
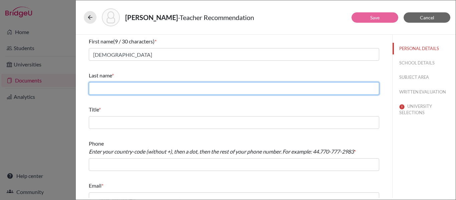
click at [110, 85] on input "text" at bounding box center [234, 88] width 291 height 13
type input "a"
type input "Palmer"
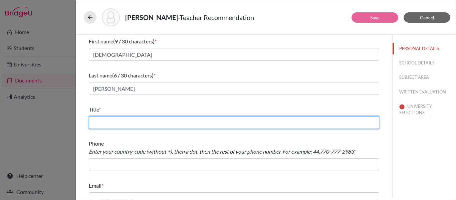
click at [117, 120] on input "text" at bounding box center [234, 122] width 291 height 13
click at [121, 119] on input "text" at bounding box center [234, 122] width 291 height 13
paste input "DP Biology and Environmental Systems and Society Teacher"
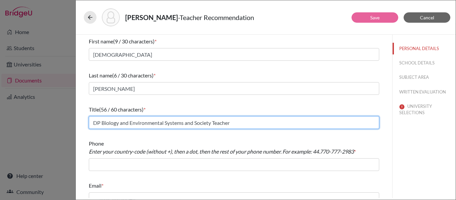
type input "DP Biology and Environmental Systems and Society Teacher"
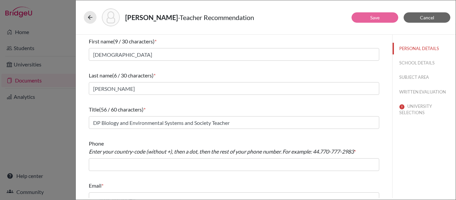
click at [144, 137] on div "First name (9 / 30 characters) * Christian Last name (6 / 30 characters) * Palm…" at bounding box center [234, 121] width 291 height 173
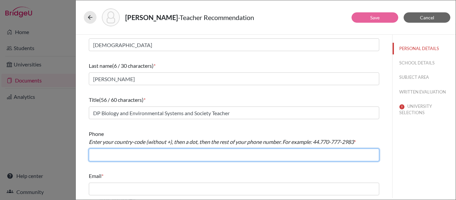
click at [134, 153] on input "text" at bounding box center [234, 155] width 291 height 13
paste input "+55 11 3728 8050"
click at [97, 154] on input "+55 11 3728 8050" at bounding box center [234, 155] width 291 height 13
click at [100, 155] on input "55 11 3728 8050" at bounding box center [234, 155] width 291 height 13
type input "55.113.728.8050"
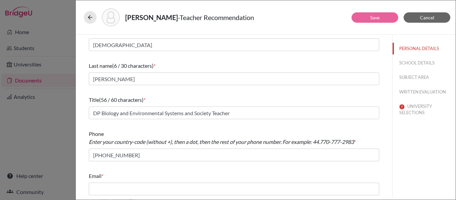
click at [185, 163] on div "Phone Enter your country-code (without +), then a dot, then the rest of your ph…" at bounding box center [234, 145] width 291 height 37
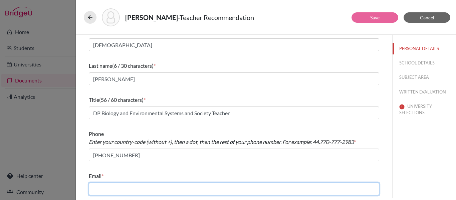
click at [100, 192] on input "text" at bounding box center [234, 189] width 291 height 13
click at [100, 187] on input "text" at bounding box center [234, 189] width 291 height 13
paste input "christian.palmer@stfrancis.com.br"
type input "christian.palmer@stfrancis.com.br"
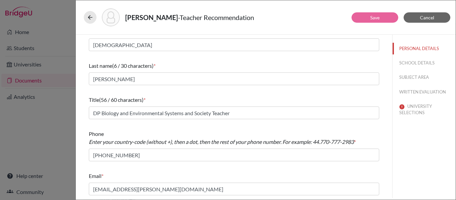
click at [243, 168] on div "First name (9 / 30 characters) * Christian Last name (6 / 30 characters) * Palm…" at bounding box center [234, 111] width 291 height 173
click at [414, 64] on button "SCHOOL DETAILS" at bounding box center [424, 63] width 63 height 12
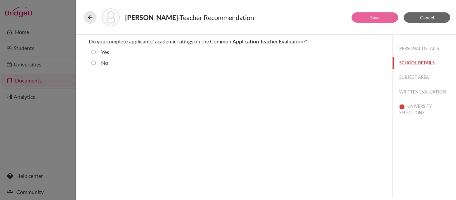
scroll to position [0, 0]
click at [98, 62] on div "No" at bounding box center [102, 64] width 12 height 11
click at [94, 63] on input "No" at bounding box center [94, 63] width 4 height 8
radio input "true"
click at [403, 76] on button "SUBJECT AREA" at bounding box center [424, 77] width 63 height 12
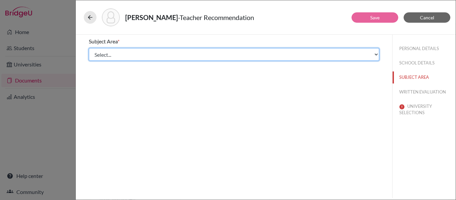
click at [151, 53] on select "Select... Math English Science World Language Social Studies Other Computer Sci…" at bounding box center [234, 54] width 291 height 13
select select "2"
click at [89, 48] on select "Select... Math English Science World Language Social Studies Other Computer Sci…" at bounding box center [234, 54] width 291 height 13
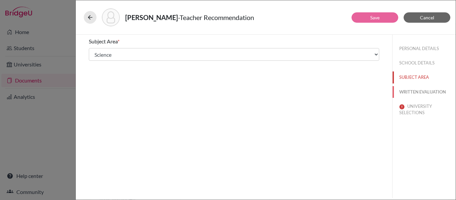
click at [415, 95] on button "WRITTEN EVALUATION" at bounding box center [424, 92] width 63 height 12
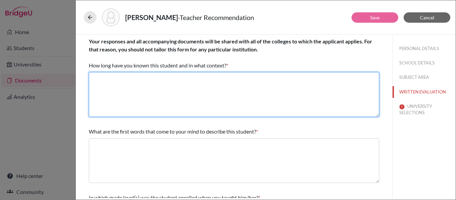
click at [176, 88] on textarea at bounding box center [234, 94] width 291 height 45
paste textarea "I have known Julia for the last year and a half as her DP Biology instructor."
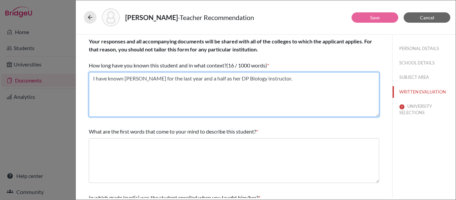
click at [93, 79] on textarea "I have known Julia for the last year and a half as her DP Biology instructor." at bounding box center [234, 94] width 291 height 45
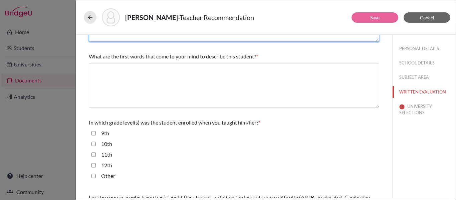
scroll to position [22, 0]
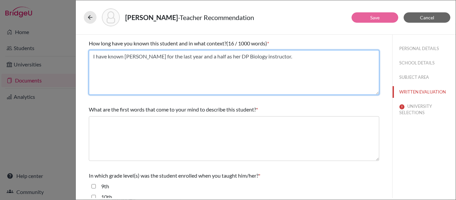
type textarea "I have known Julia for the last year and a half as her DP Biology instructor."
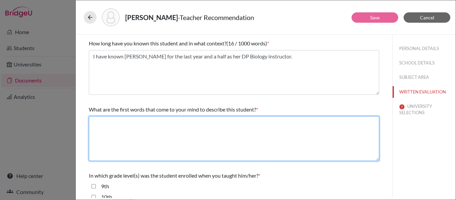
click at [108, 123] on textarea at bounding box center [234, 138] width 291 height 45
type textarea "e"
type textarea "d"
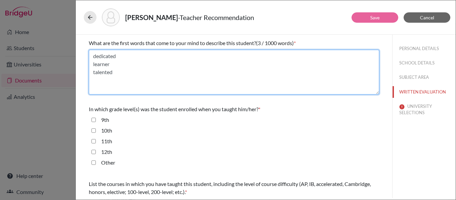
scroll to position [89, 0]
type textarea "dedicated learner talented"
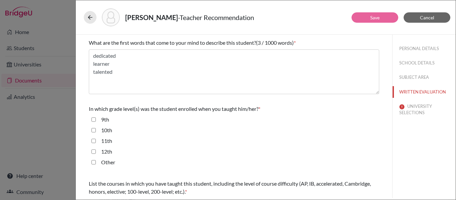
click at [93, 154] on input "12th" at bounding box center [94, 152] width 4 height 8
checkbox input "true"
click at [94, 142] on input "11th" at bounding box center [94, 141] width 4 height 8
checkbox input "true"
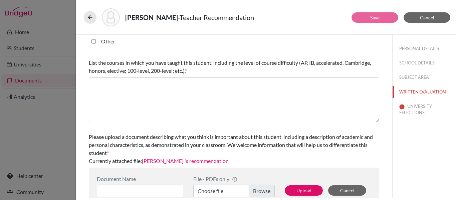
scroll to position [222, 0]
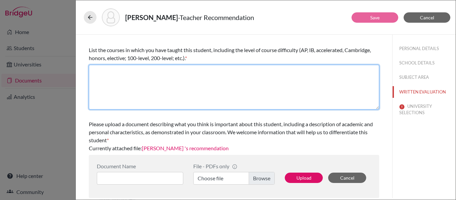
click at [137, 77] on textarea at bounding box center [234, 87] width 291 height 45
paste textarea "DP Biology"
type textarea "DP Biology HL"
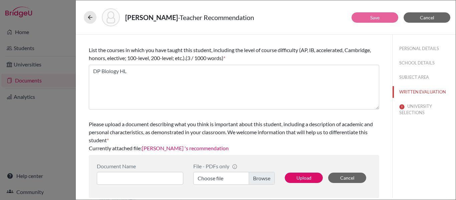
click at [345, 140] on div "Please upload a document describing what you think is important about this stud…" at bounding box center [234, 132] width 291 height 24
click at [412, 110] on button "UNIVERSITY SELECTIONS" at bounding box center [424, 110] width 63 height 18
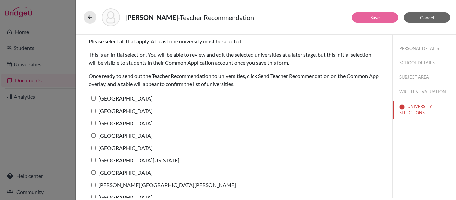
click at [94, 99] on input "Harvard University" at bounding box center [94, 98] width 4 height 4
checkbox input "true"
click at [93, 110] on input "Yale University" at bounding box center [94, 111] width 4 height 4
checkbox input "true"
click at [93, 120] on label "Princeton University" at bounding box center [121, 123] width 64 height 10
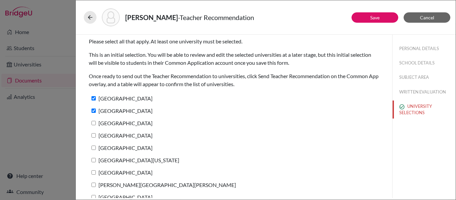
click at [93, 121] on input "Princeton University" at bounding box center [94, 123] width 4 height 4
checkbox input "true"
click at [96, 135] on label "Stanford University" at bounding box center [121, 136] width 64 height 10
click at [96, 135] on input "Stanford University" at bounding box center [94, 135] width 4 height 4
checkbox input "true"
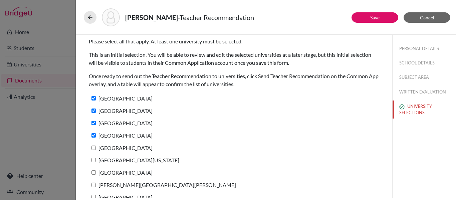
click at [94, 148] on input "Brown University" at bounding box center [94, 148] width 4 height 4
checkbox input "true"
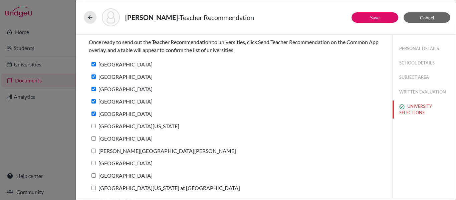
click at [94, 125] on input "University of Pennsylvania" at bounding box center [94, 126] width 4 height 4
checkbox input "true"
click at [94, 138] on input "Cornell University" at bounding box center [94, 138] width 4 height 4
checkbox input "true"
click at [94, 150] on input "Johns Hopkins University" at bounding box center [94, 151] width 4 height 4
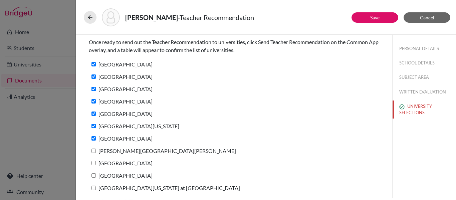
checkbox input "true"
click at [95, 166] on label "Duke University" at bounding box center [121, 163] width 64 height 10
click at [95, 165] on input "Duke University" at bounding box center [94, 163] width 4 height 4
checkbox input "true"
click at [93, 175] on input "Northwestern University" at bounding box center [94, 175] width 4 height 4
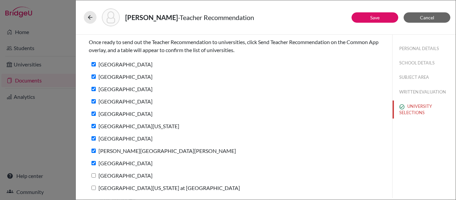
checkbox input "true"
click at [92, 188] on input "University of North Carolina at Chapel Hill" at bounding box center [94, 188] width 4 height 4
checkbox input "true"
click at [382, 16] on button "Save" at bounding box center [375, 17] width 47 height 10
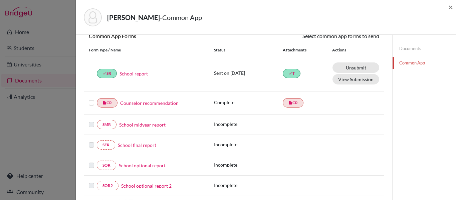
scroll to position [67, 0]
click at [159, 103] on link "Counselor recommendation" at bounding box center [149, 103] width 58 height 7
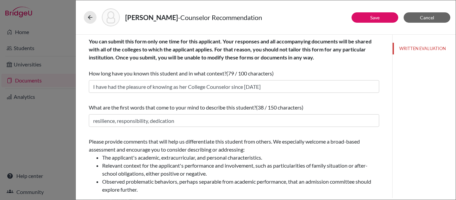
scroll to position [167, 0]
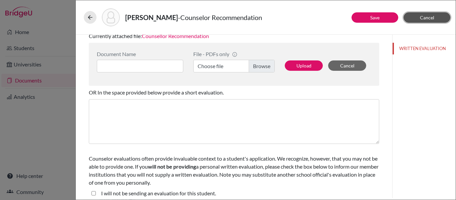
click at [427, 20] on button "Cancel" at bounding box center [427, 17] width 47 height 10
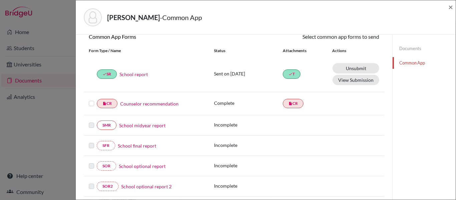
click at [90, 100] on label at bounding box center [91, 100] width 5 height 0
click at [0, 0] on input "checkbox" at bounding box center [0, 0] width 0 height 0
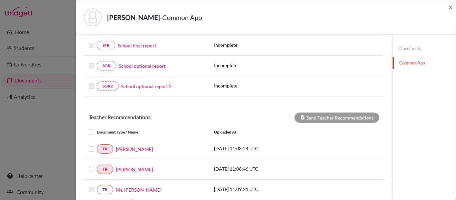
scroll to position [239, 0]
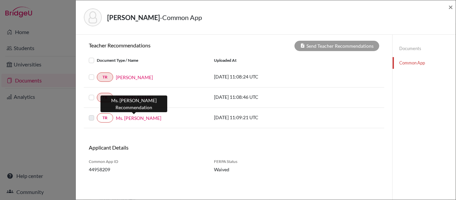
click at [144, 118] on link "Ms. Claire Phillips" at bounding box center [138, 118] width 45 height 7
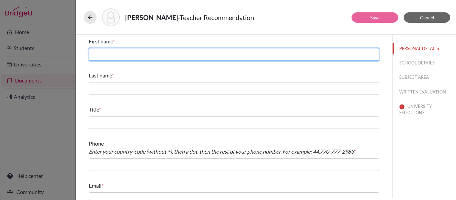
click at [147, 53] on input "text" at bounding box center [234, 54] width 291 height 13
click at [163, 56] on input "text" at bounding box center [234, 54] width 291 height 13
paste input "Claire B. Phillips"
drag, startPoint x: 146, startPoint y: 60, endPoint x: 110, endPoint y: 57, distance: 36.5
click at [110, 57] on input "Claire B. Phillips" at bounding box center [234, 54] width 291 height 13
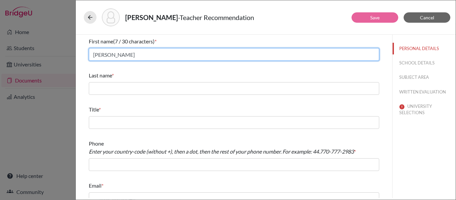
type input "Claire"
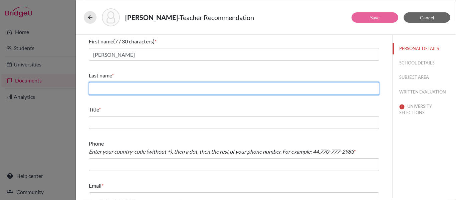
click at [100, 87] on input "text" at bounding box center [234, 88] width 291 height 13
paste input "B. Phillips"
drag, startPoint x: 100, startPoint y: 90, endPoint x: 23, endPoint y: 89, distance: 76.5
click at [24, 89] on div "de Castro, Júlia - Teacher Recommendation Save Cancel First name (7 / 30 charac…" at bounding box center [228, 100] width 456 height 200
click at [98, 89] on input "B. Phillips" at bounding box center [234, 88] width 291 height 13
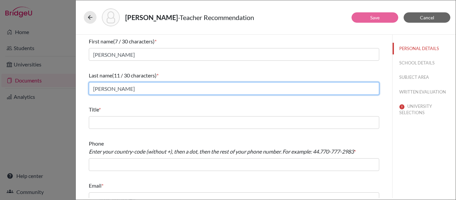
click at [99, 89] on input "B. Phillips" at bounding box center [234, 88] width 291 height 13
type input "Phillips"
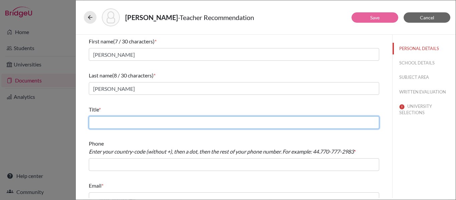
click at [98, 122] on input "text" at bounding box center [234, 122] width 291 height 13
click at [115, 119] on input "text" at bounding box center [234, 122] width 291 height 13
paste input "Head of Science"
type input "Head of Science"
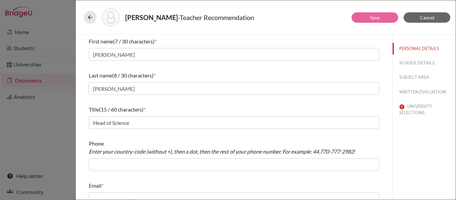
click at [118, 179] on div "Email *" at bounding box center [234, 193] width 291 height 29
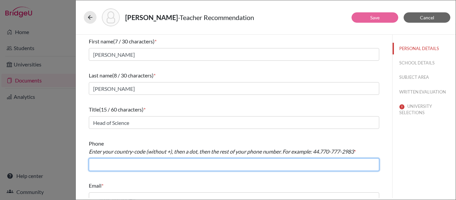
click at [114, 161] on input "text" at bounding box center [234, 164] width 291 height 13
paste input "+55 11 3728 8050"
click at [97, 164] on input "+55 11 3728 8050" at bounding box center [234, 164] width 291 height 13
click at [100, 166] on input "55 11 3728 8050" at bounding box center [234, 164] width 291 height 13
click at [108, 165] on input "55.11 3728 8050" at bounding box center [234, 164] width 291 height 13
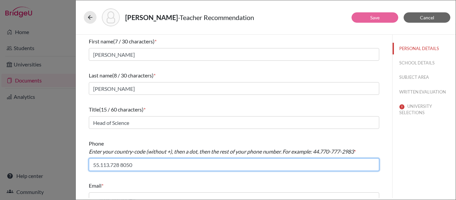
click at [123, 166] on input "55.113.728 8050" at bounding box center [234, 164] width 291 height 13
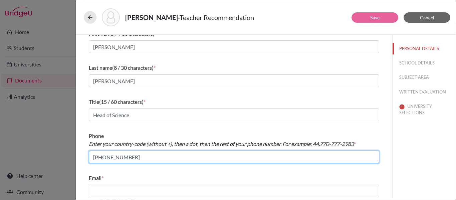
scroll to position [10, 0]
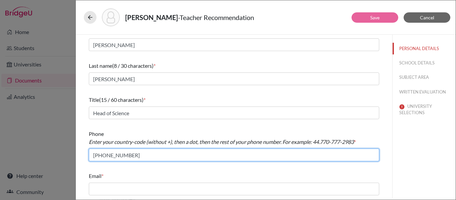
type input "55.113.728.8050"
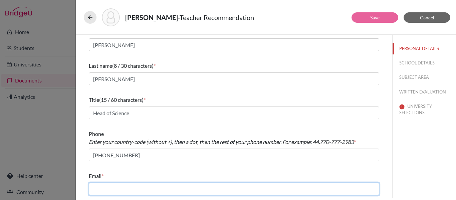
click at [111, 187] on input "text" at bounding box center [234, 189] width 291 height 13
click at [133, 191] on input "text" at bounding box center [234, 189] width 291 height 13
paste input "claire.phillips@stfrancis.com.br"
type input "claire.phillips@stfrancis.com.br"
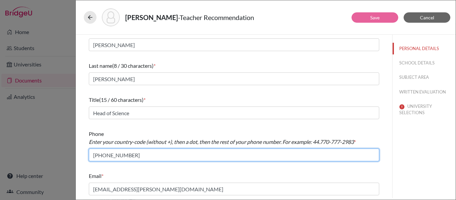
click at [238, 161] on input "55.113.728.8050" at bounding box center [234, 155] width 291 height 13
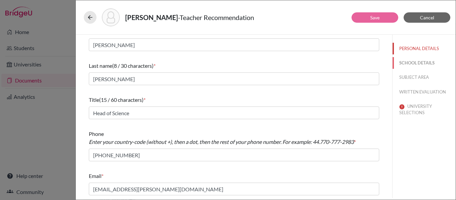
click at [406, 59] on button "SCHOOL DETAILS" at bounding box center [424, 63] width 63 height 12
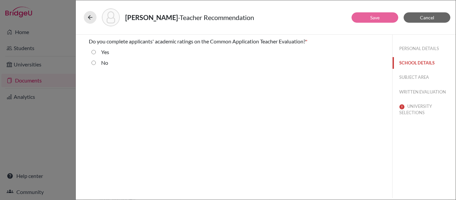
scroll to position [0, 0]
click at [104, 62] on label "No" at bounding box center [104, 63] width 7 height 8
click at [96, 62] on input "No" at bounding box center [94, 63] width 4 height 8
radio input "true"
click at [415, 77] on button "SUBJECT AREA" at bounding box center [424, 77] width 63 height 12
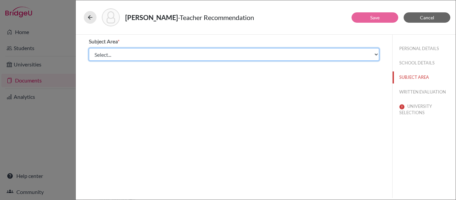
click at [192, 55] on select "Select... Math English Science World Language Social Studies Other Computer Sci…" at bounding box center [234, 54] width 291 height 13
select select "2"
click at [89, 48] on select "Select... Math English Science World Language Social Studies Other Computer Sci…" at bounding box center [234, 54] width 291 height 13
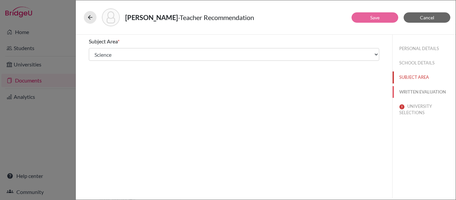
click at [414, 96] on button "WRITTEN EVALUATION" at bounding box center [424, 92] width 63 height 12
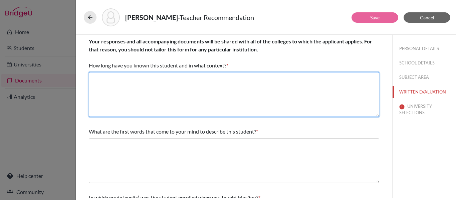
click at [195, 92] on textarea at bounding box center [234, 94] width 291 height 45
paste textarea "I have had the privilege of teaching in International Baccalaureate Higher Leve…"
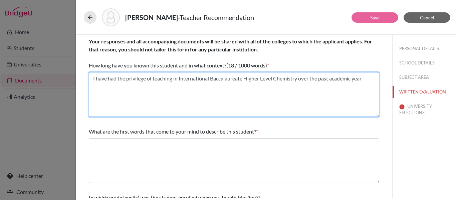
type textarea "I have had the privilege of teaching in International Baccalaureate Higher Leve…"
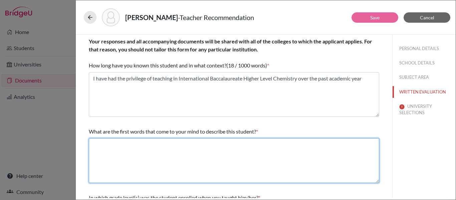
click at [148, 150] on textarea at bounding box center [234, 160] width 291 height 45
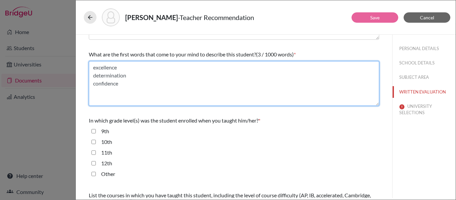
scroll to position [100, 0]
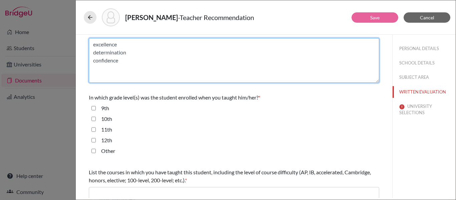
type textarea "excellence determination confidence"
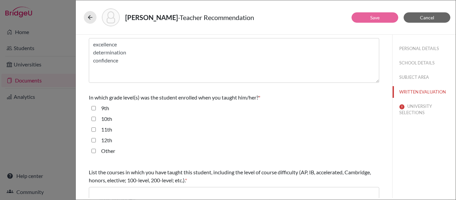
click at [92, 127] on input "11th" at bounding box center [94, 130] width 4 height 8
checkbox input "true"
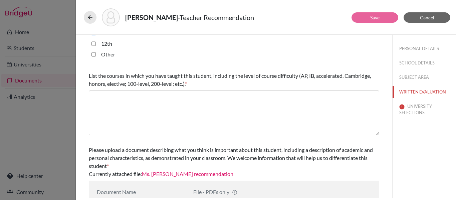
scroll to position [200, 0]
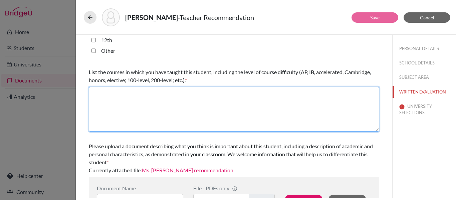
click at [145, 103] on textarea at bounding box center [234, 109] width 291 height 45
paste textarea "International Baccalaureate Higher Level Chemistry"
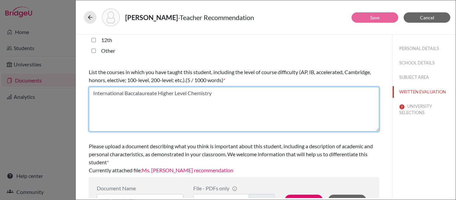
click at [93, 93] on textarea "International Baccalaureate Higher Level Chemistry" at bounding box center [234, 109] width 291 height 45
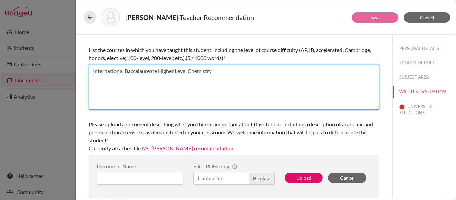
type textarea "International Baccalaureate Higher Level Chemistry"
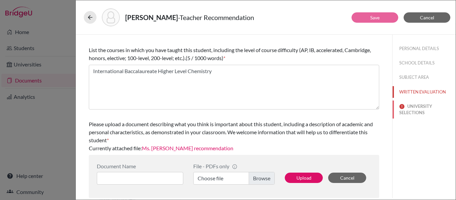
click at [406, 107] on button "UNIVERSITY SELECTIONS" at bounding box center [424, 110] width 63 height 18
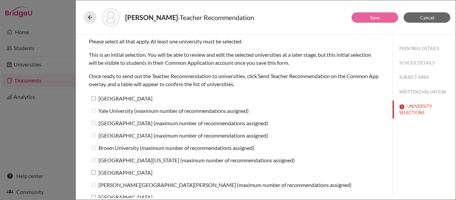
click at [93, 97] on input "Harvard University" at bounding box center [94, 98] width 4 height 4
checkbox input "true"
click at [94, 173] on input "Cornell University" at bounding box center [94, 172] width 4 height 4
checkbox input "true"
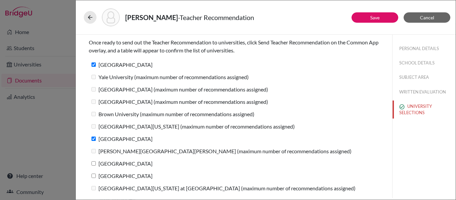
scroll to position [34, 0]
click at [94, 163] on input "Duke University" at bounding box center [94, 163] width 4 height 4
checkbox input "true"
click at [94, 175] on input "Northwestern University" at bounding box center [94, 175] width 4 height 4
checkbox input "true"
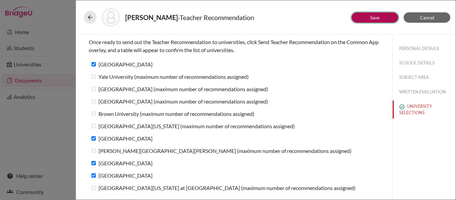
click at [383, 18] on button "Save" at bounding box center [375, 17] width 47 height 10
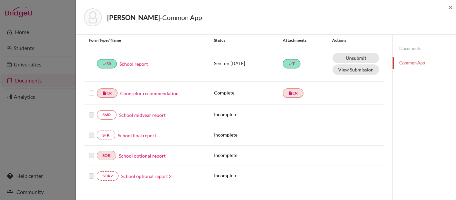
scroll to position [100, 0]
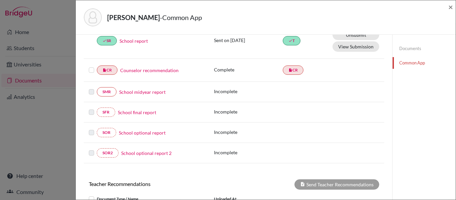
click at [92, 66] on label at bounding box center [91, 66] width 5 height 0
click at [0, 0] on input "checkbox" at bounding box center [0, 0] width 0 height 0
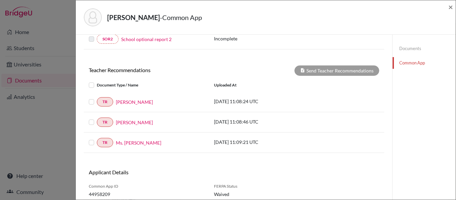
scroll to position [234, 0]
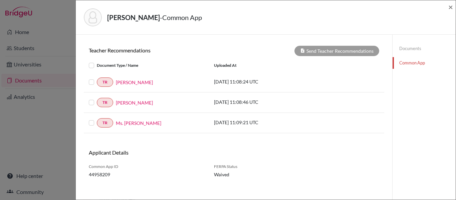
click at [97, 61] on label at bounding box center [97, 61] width 0 height 0
click at [0, 0] on input "checkbox" at bounding box center [0, 0] width 0 height 0
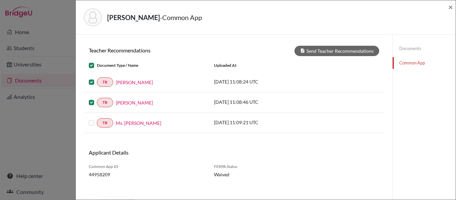
click at [97, 119] on label at bounding box center [97, 119] width 0 height 0
click at [0, 0] on input "checkbox" at bounding box center [0, 0] width 0 height 0
click at [328, 48] on button "Send Teacher Recommendations" at bounding box center [337, 51] width 85 height 10
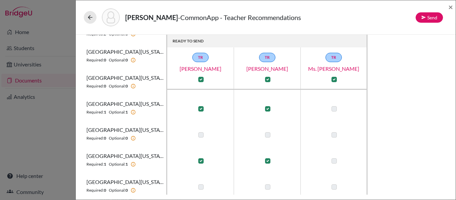
scroll to position [364, 0]
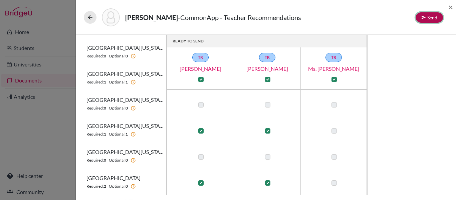
click at [426, 17] on icon at bounding box center [424, 17] width 5 height 5
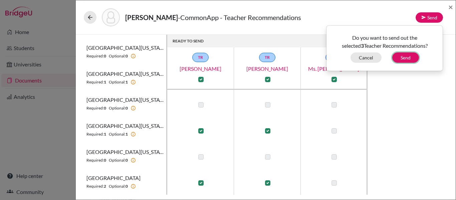
click at [408, 54] on button "Send" at bounding box center [405, 57] width 27 height 10
checkbox input "false"
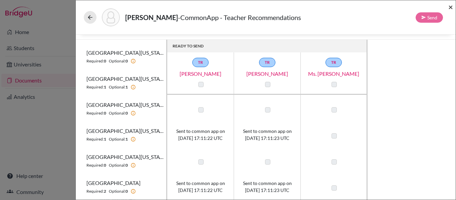
click at [451, 7] on span "×" at bounding box center [451, 7] width 5 height 10
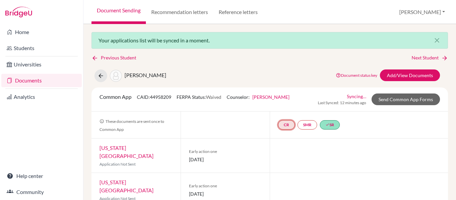
click at [286, 126] on link "CR" at bounding box center [286, 124] width 17 height 9
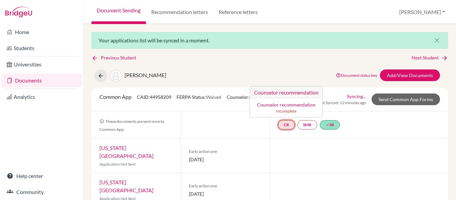
click at [285, 110] on small "Incomplete" at bounding box center [286, 111] width 64 height 6
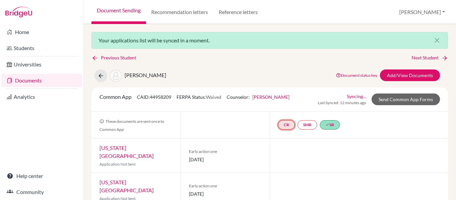
click at [284, 122] on link "CR" at bounding box center [286, 124] width 17 height 9
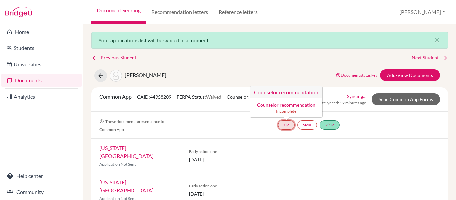
click at [303, 94] on h3 "Counselor recommendation" at bounding box center [286, 93] width 72 height 12
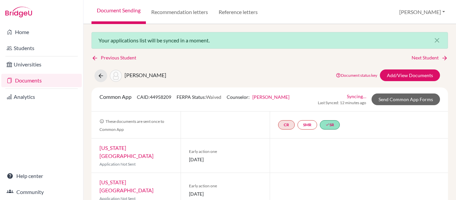
click at [284, 130] on div "CR SMR done SR" at bounding box center [310, 125] width 64 height 12
click at [286, 123] on link "CR" at bounding box center [286, 124] width 17 height 9
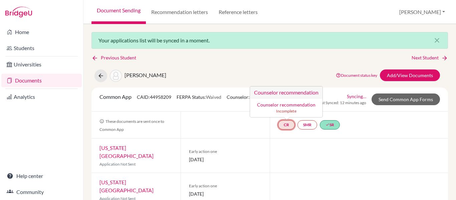
click at [287, 112] on small "Incomplete" at bounding box center [286, 111] width 64 height 6
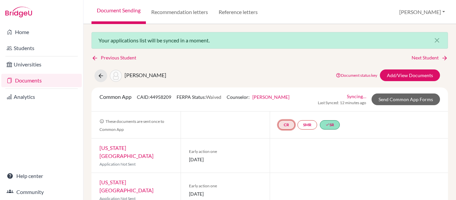
click at [279, 123] on link "CR" at bounding box center [286, 124] width 17 height 9
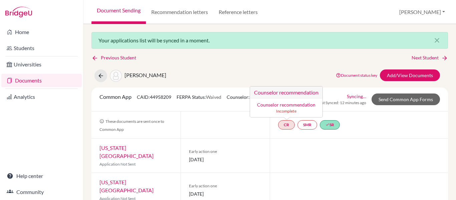
click at [273, 104] on link "Counselor recommendation" at bounding box center [286, 105] width 58 height 6
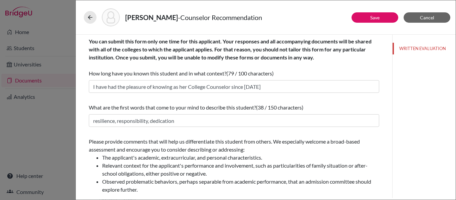
click at [379, 9] on div "de Castro, Júlia - Counselor Recommendation" at bounding box center [266, 17] width 364 height 18
click at [365, 22] on button "Save" at bounding box center [375, 17] width 47 height 10
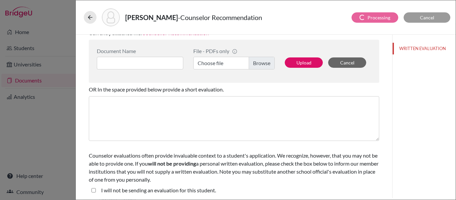
scroll to position [172, 0]
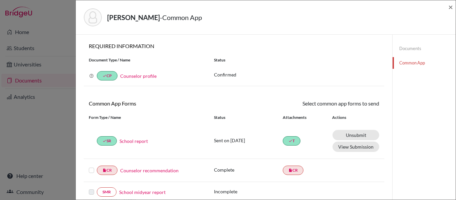
click at [91, 166] on label at bounding box center [91, 166] width 5 height 0
click at [0, 0] on input "checkbox" at bounding box center [0, 0] width 0 height 0
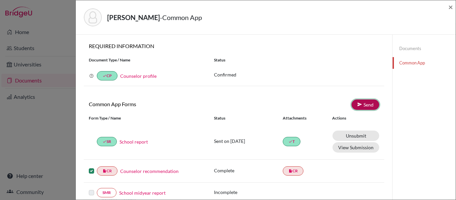
click at [357, 105] on icon at bounding box center [359, 104] width 5 height 5
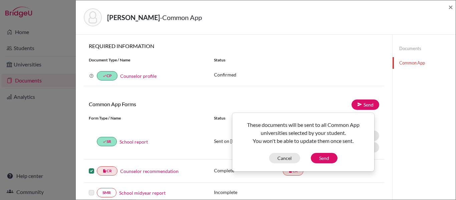
click at [320, 152] on div "These documents will be sent to all Common App universities selected by your st…" at bounding box center [303, 142] width 141 height 42
click at [320, 160] on button "Send" at bounding box center [324, 158] width 27 height 10
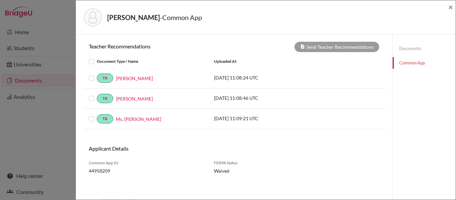
scroll to position [239, 0]
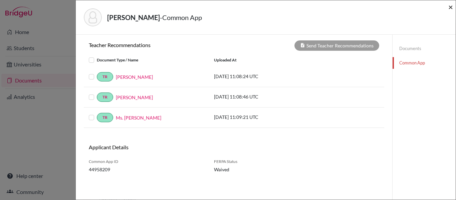
click at [450, 8] on span "×" at bounding box center [451, 7] width 5 height 10
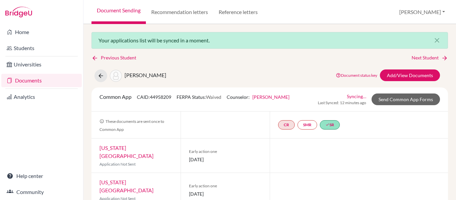
click at [352, 98] on link "Syncing…" at bounding box center [356, 96] width 19 height 7
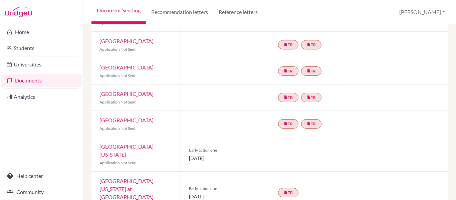
scroll to position [437, 0]
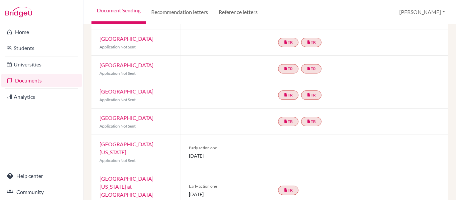
click at [356, 169] on div "insert_drive_file TR" at bounding box center [359, 190] width 178 height 42
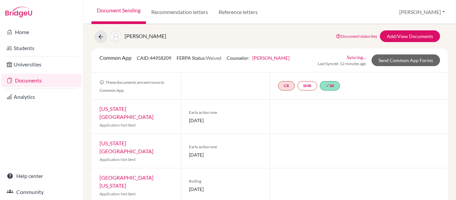
scroll to position [0, 0]
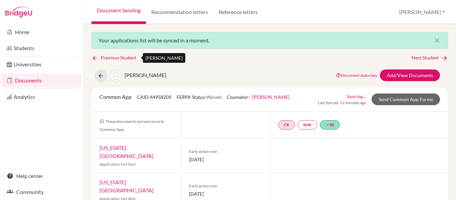
click at [99, 56] on link "Previous Student" at bounding box center [117, 57] width 50 height 7
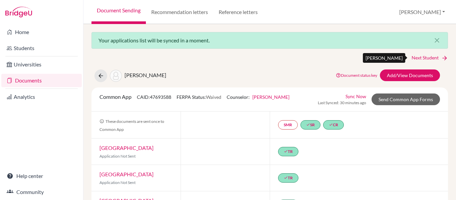
click at [442, 59] on icon at bounding box center [445, 58] width 7 height 7
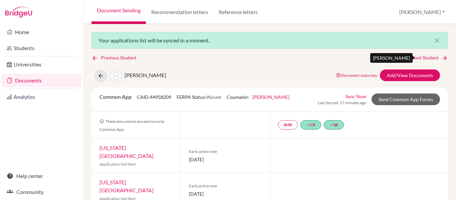
click at [432, 59] on link "Next Student" at bounding box center [430, 57] width 36 height 7
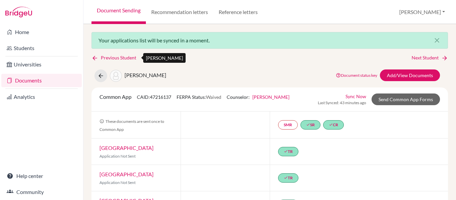
click at [97, 57] on icon at bounding box center [95, 58] width 7 height 7
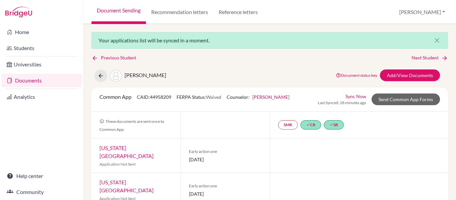
click at [32, 81] on link "Documents" at bounding box center [41, 80] width 80 height 13
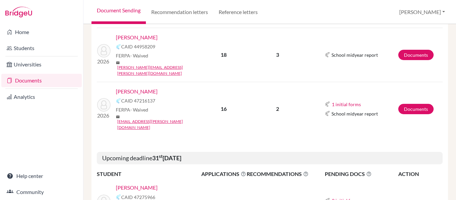
scroll to position [134, 0]
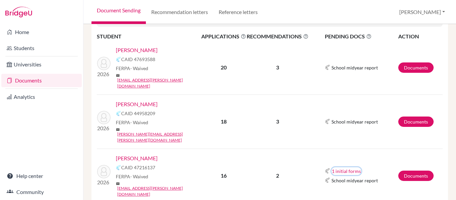
click at [345, 167] on button "1 initial forms" at bounding box center [347, 171] width 30 height 8
click at [131, 154] on link "[PERSON_NAME]" at bounding box center [137, 158] width 42 height 8
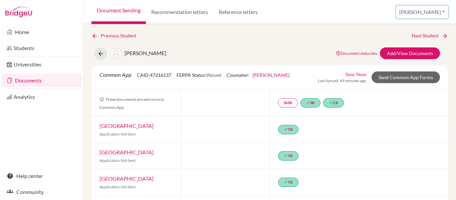
click at [435, 14] on button "[PERSON_NAME]" at bounding box center [422, 12] width 52 height 13
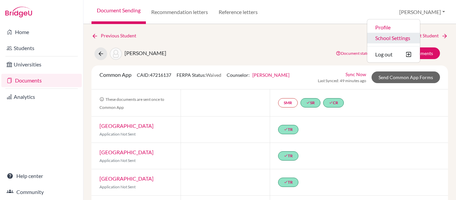
click at [419, 38] on link "School Settings" at bounding box center [393, 38] width 53 height 11
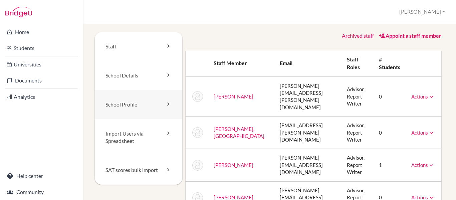
click at [131, 104] on link "School Profile" at bounding box center [139, 104] width 88 height 29
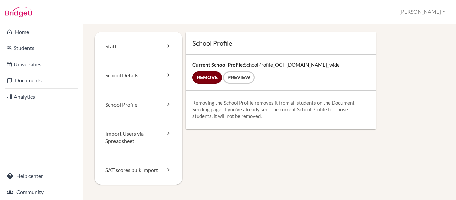
click at [213, 75] on input "Remove" at bounding box center [207, 77] width 30 height 12
click at [207, 77] on form "Remove Preview" at bounding box center [280, 77] width 177 height 12
click at [240, 79] on link "Preview" at bounding box center [239, 77] width 32 height 12
click at [206, 77] on form "Remove Preview" at bounding box center [280, 77] width 177 height 12
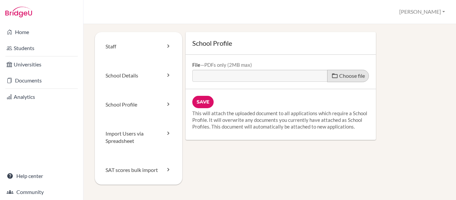
click at [339, 74] on span "Choose file" at bounding box center [352, 75] width 26 height 6
click at [295, 74] on input "Choose file" at bounding box center [243, 74] width 102 height 8
type input "C:\fakepath\SchoolProfile_OCT 2025 (2).pdf"
type input "SchoolProfile_OCT 2025 (2).pdf"
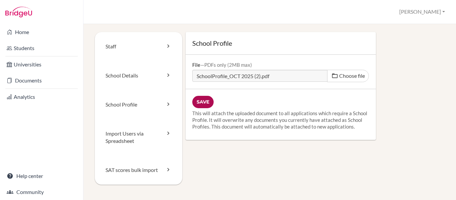
click at [207, 101] on input "Save" at bounding box center [202, 102] width 21 height 12
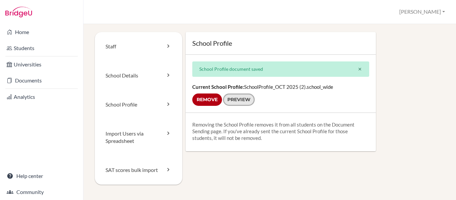
click at [234, 99] on link "Preview" at bounding box center [239, 100] width 32 height 12
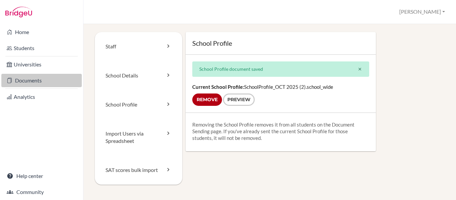
click at [18, 82] on link "Documents" at bounding box center [41, 80] width 80 height 13
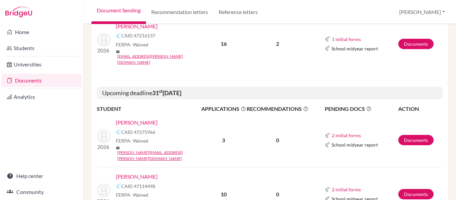
scroll to position [267, 0]
